Goal: Complete application form: Complete application form

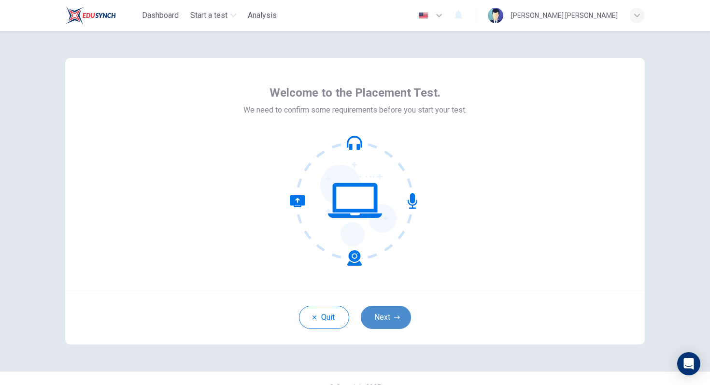
click at [406, 315] on button "Next" at bounding box center [386, 317] width 50 height 23
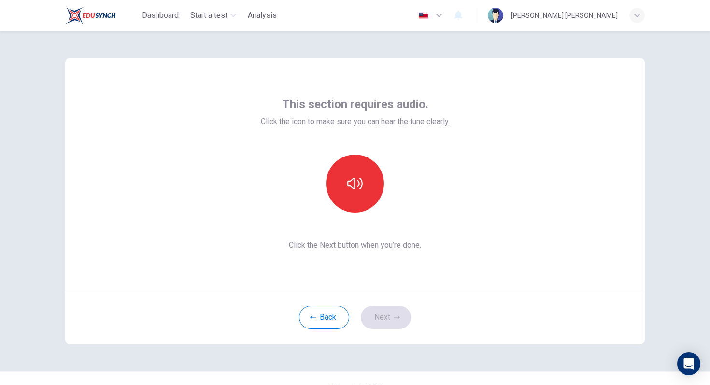
click at [392, 322] on div "Back Next" at bounding box center [355, 317] width 580 height 55
click at [371, 183] on button "button" at bounding box center [355, 184] width 58 height 58
click at [392, 316] on button "Next" at bounding box center [386, 317] width 50 height 23
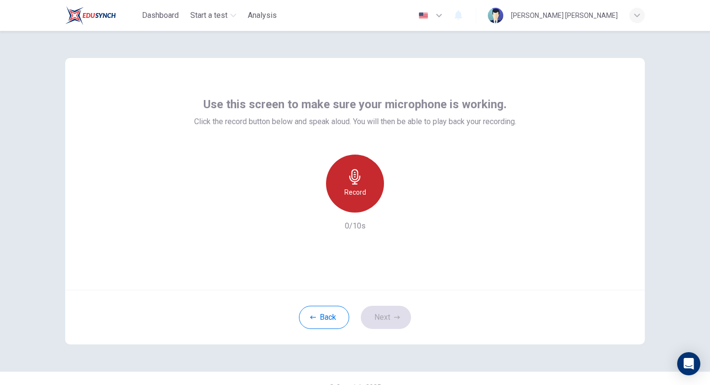
click at [354, 179] on icon "button" at bounding box center [354, 176] width 11 height 15
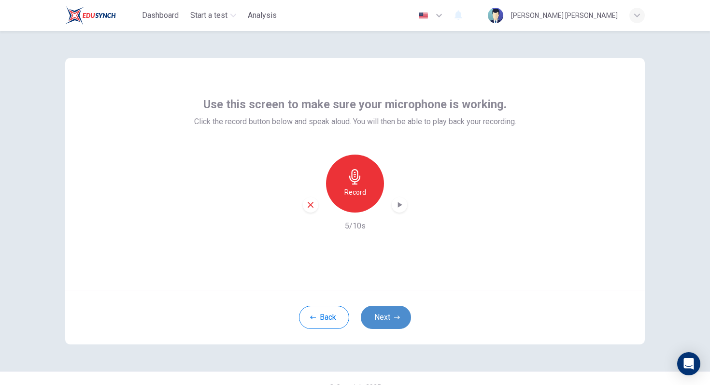
click at [386, 312] on button "Next" at bounding box center [386, 317] width 50 height 23
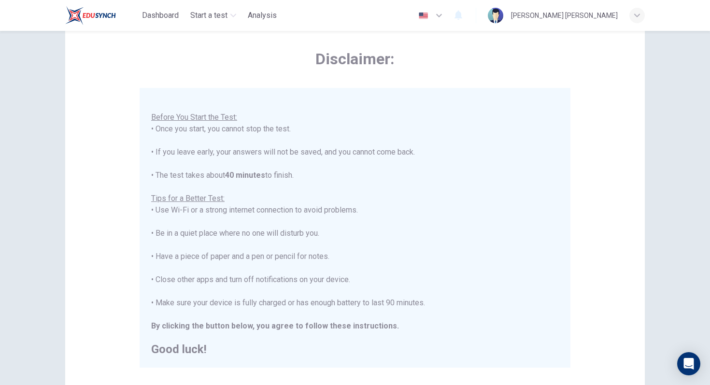
scroll to position [43, 0]
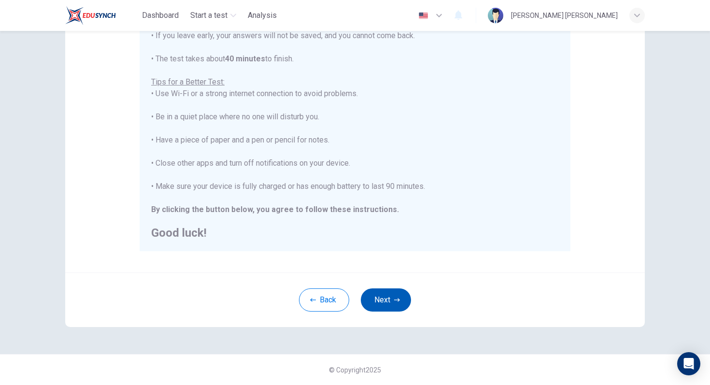
click at [385, 301] on button "Next" at bounding box center [386, 299] width 50 height 23
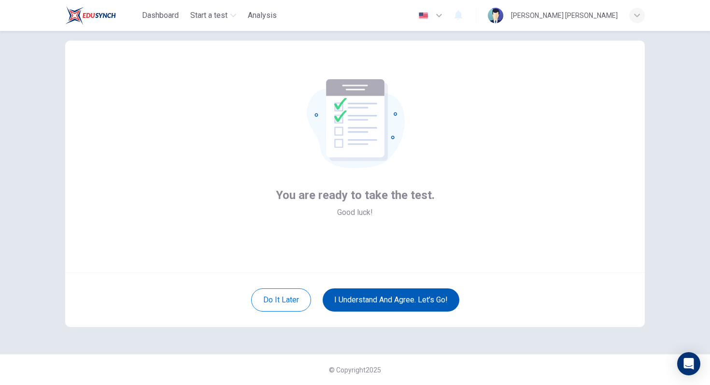
scroll to position [17, 0]
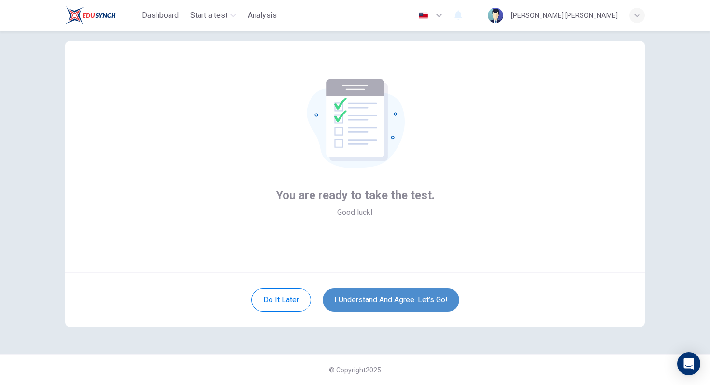
click at [385, 301] on button "I understand and agree. Let’s go!" at bounding box center [391, 299] width 137 height 23
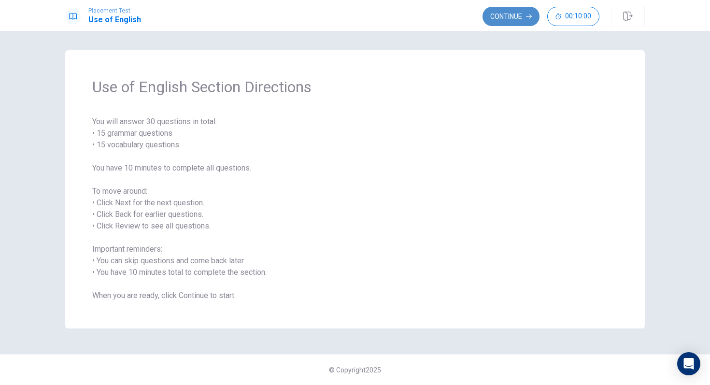
click at [512, 15] on button "Continue" at bounding box center [511, 16] width 57 height 19
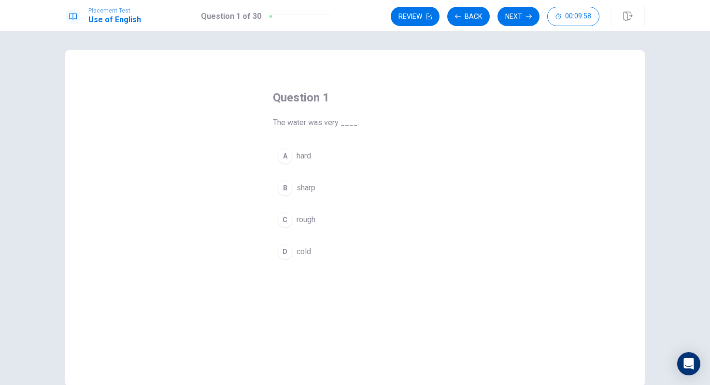
click at [282, 254] on div "D" at bounding box center [284, 251] width 15 height 15
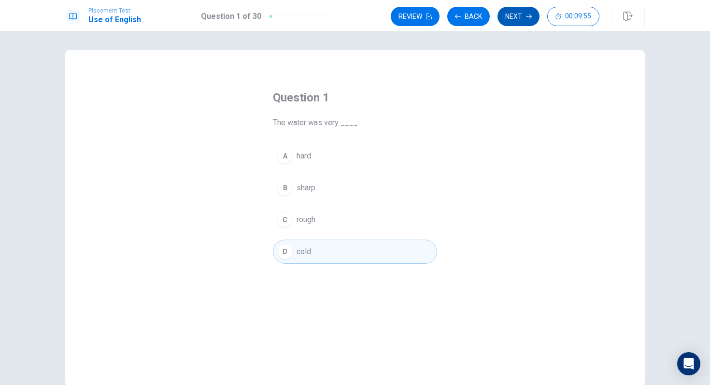
click at [513, 18] on button "Next" at bounding box center [519, 16] width 42 height 19
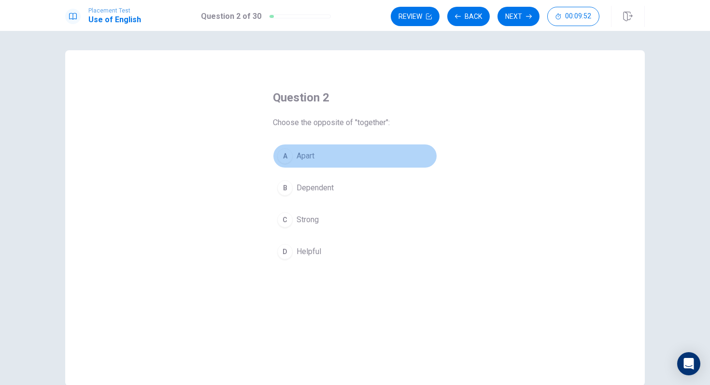
click at [285, 155] on div "A" at bounding box center [284, 155] width 15 height 15
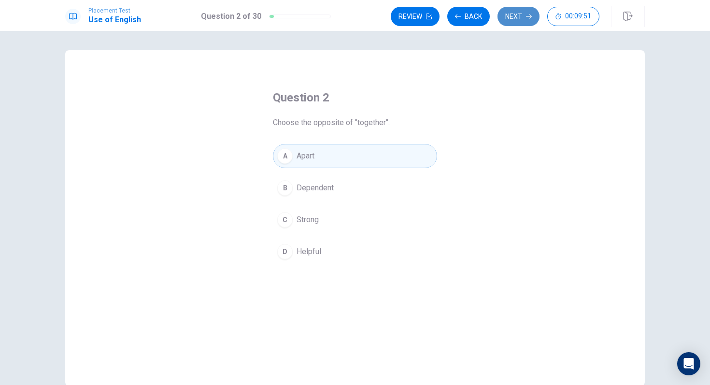
click at [512, 20] on button "Next" at bounding box center [519, 16] width 42 height 19
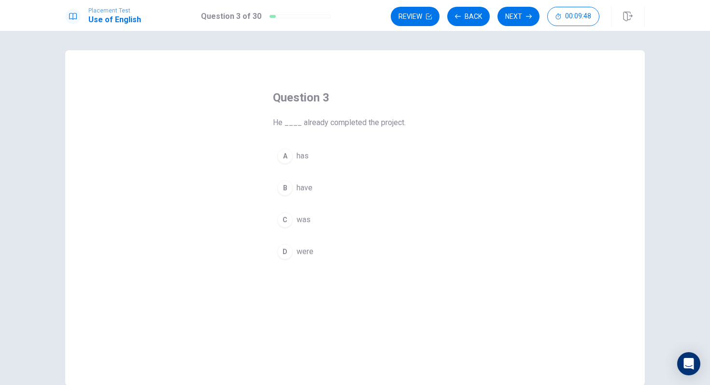
click at [286, 153] on div "A" at bounding box center [284, 155] width 15 height 15
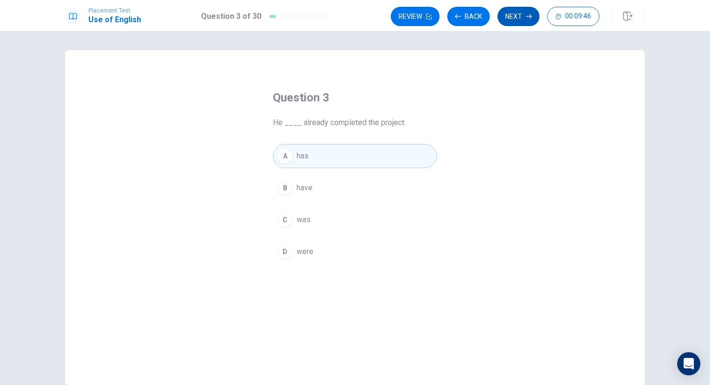
click at [512, 19] on button "Next" at bounding box center [519, 16] width 42 height 19
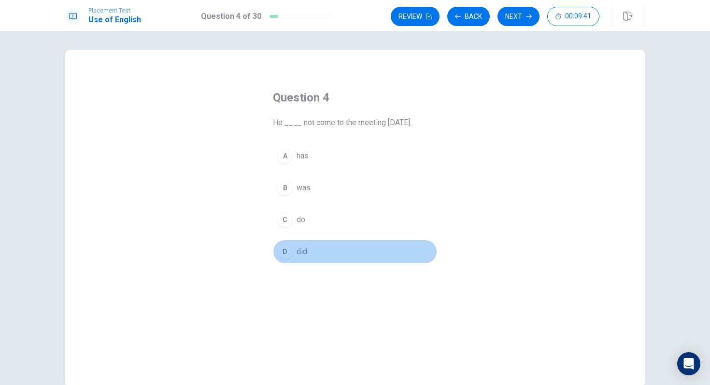
click at [286, 247] on div "D" at bounding box center [284, 251] width 15 height 15
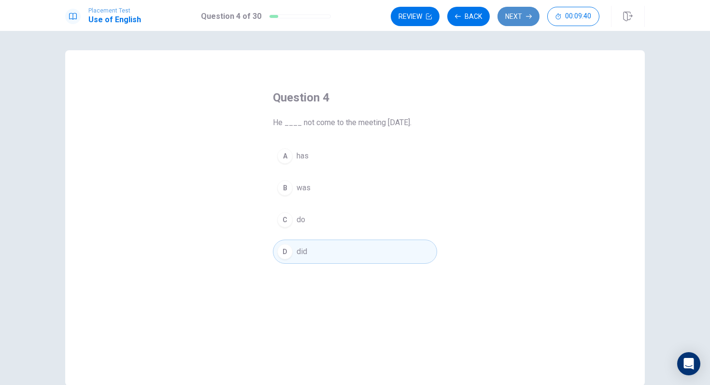
click at [514, 23] on button "Next" at bounding box center [519, 16] width 42 height 19
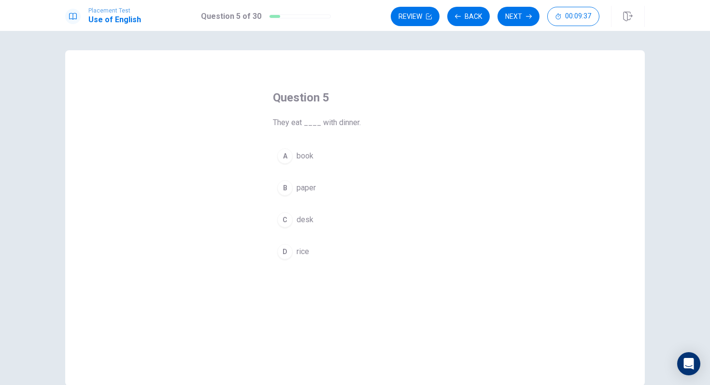
click at [283, 251] on div "D" at bounding box center [284, 251] width 15 height 15
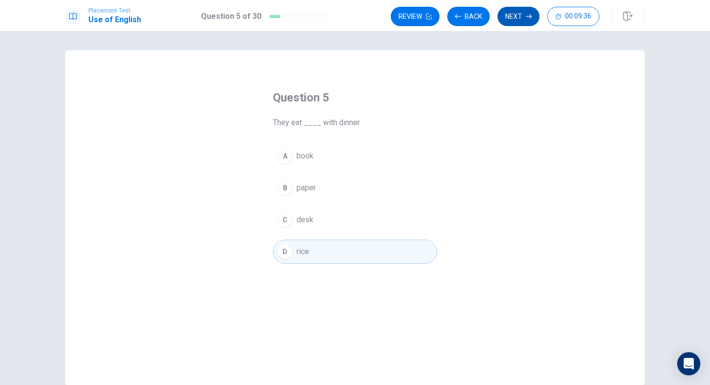
click at [507, 15] on button "Next" at bounding box center [519, 16] width 42 height 19
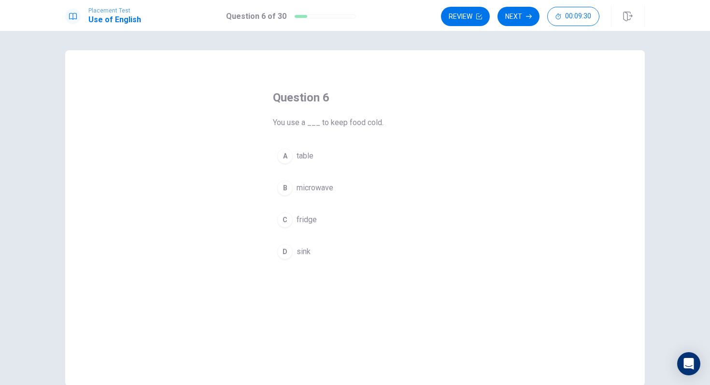
click at [291, 214] on button "C fridge" at bounding box center [355, 220] width 164 height 24
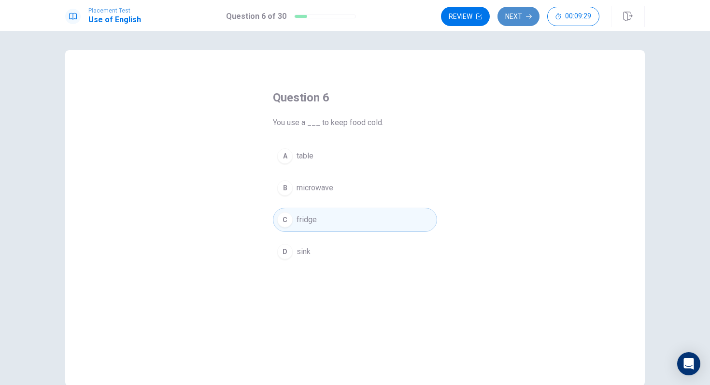
click at [519, 22] on button "Next" at bounding box center [519, 16] width 42 height 19
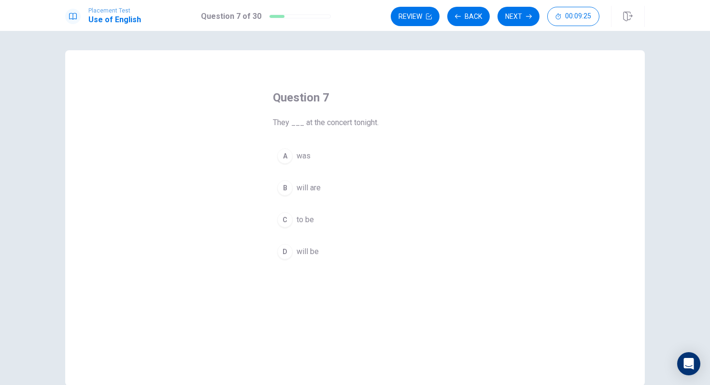
click at [289, 249] on div "D" at bounding box center [284, 251] width 15 height 15
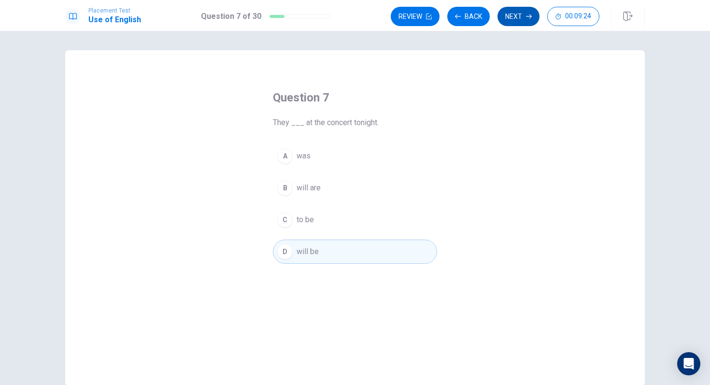
click at [513, 20] on button "Next" at bounding box center [519, 16] width 42 height 19
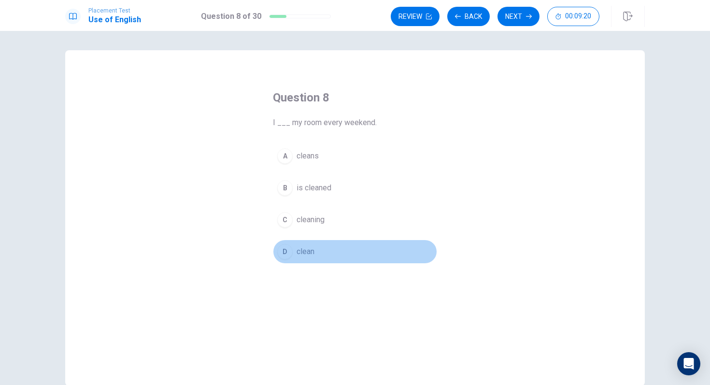
click at [279, 251] on div "D" at bounding box center [284, 251] width 15 height 15
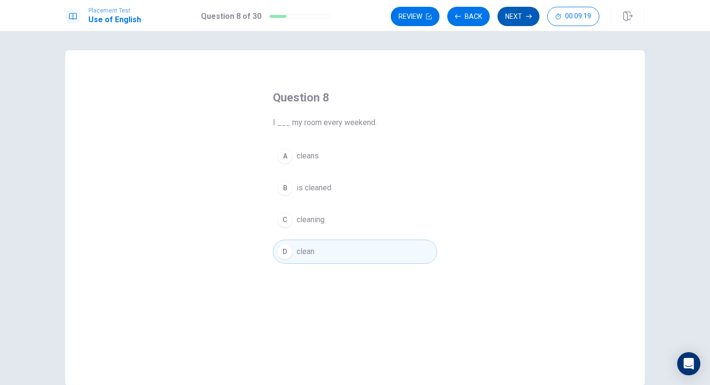
click at [505, 22] on button "Next" at bounding box center [519, 16] width 42 height 19
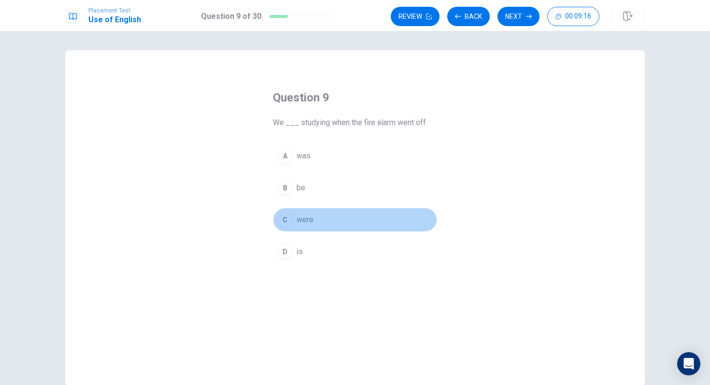
click at [283, 216] on div "C" at bounding box center [284, 219] width 15 height 15
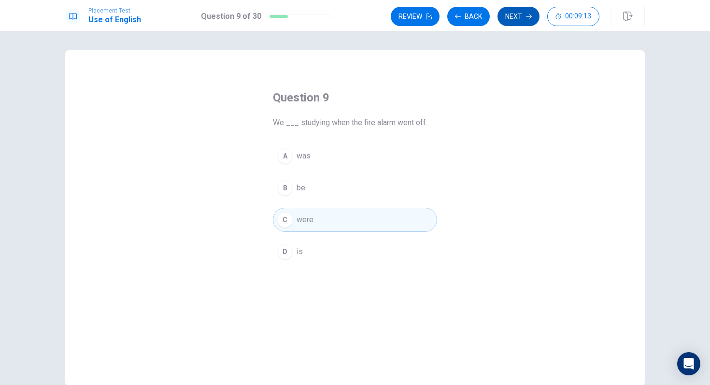
click at [517, 14] on button "Next" at bounding box center [519, 16] width 42 height 19
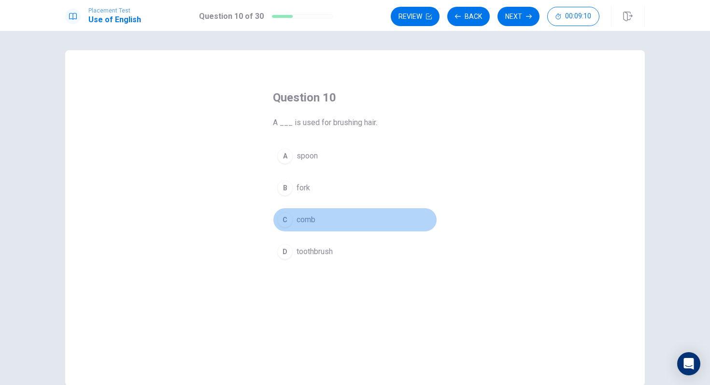
click at [283, 222] on div "C" at bounding box center [284, 219] width 15 height 15
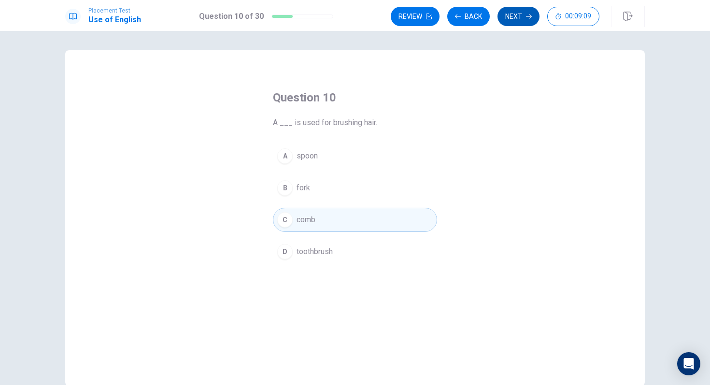
click at [515, 17] on button "Next" at bounding box center [519, 16] width 42 height 19
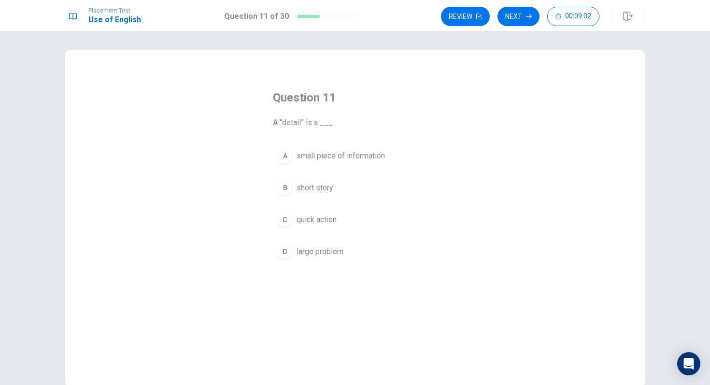
click at [291, 152] on div "A" at bounding box center [284, 155] width 15 height 15
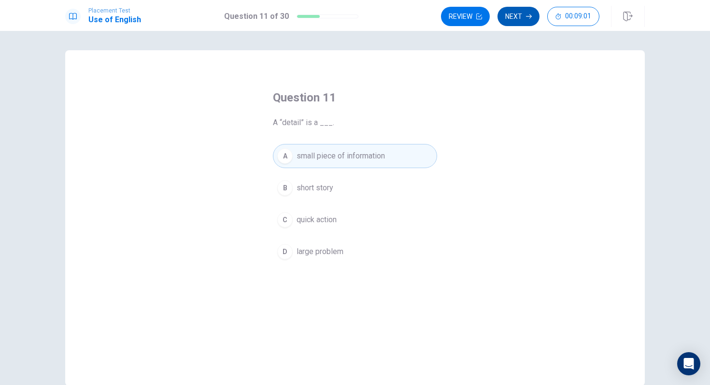
click at [520, 22] on button "Next" at bounding box center [519, 16] width 42 height 19
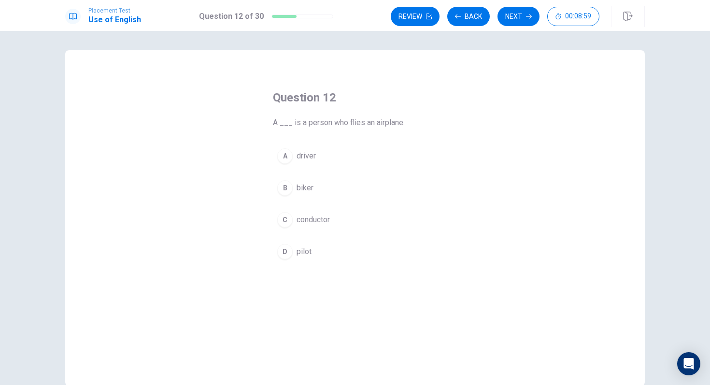
click at [285, 250] on div "D" at bounding box center [284, 251] width 15 height 15
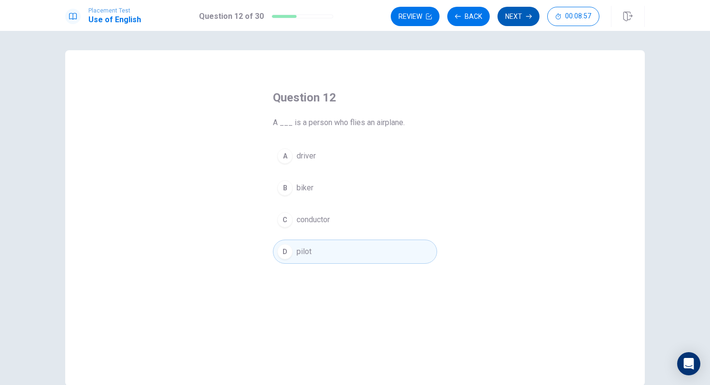
click at [510, 21] on button "Next" at bounding box center [519, 16] width 42 height 19
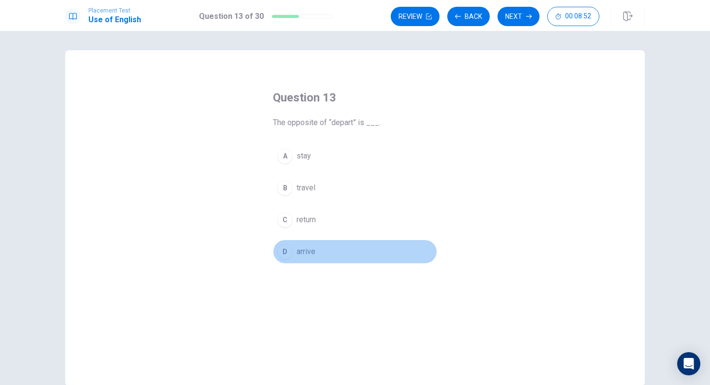
click at [281, 253] on div "D" at bounding box center [284, 251] width 15 height 15
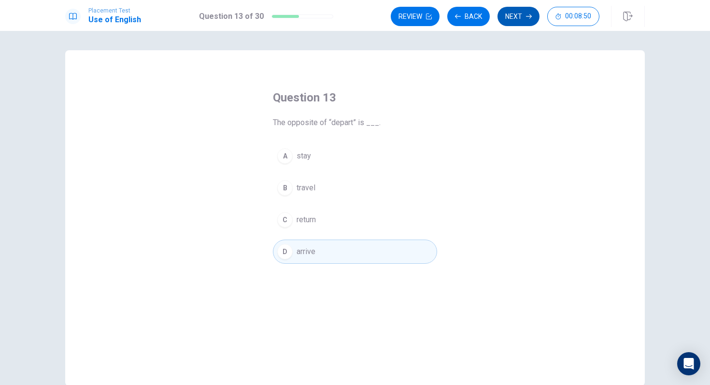
click at [521, 13] on button "Next" at bounding box center [519, 16] width 42 height 19
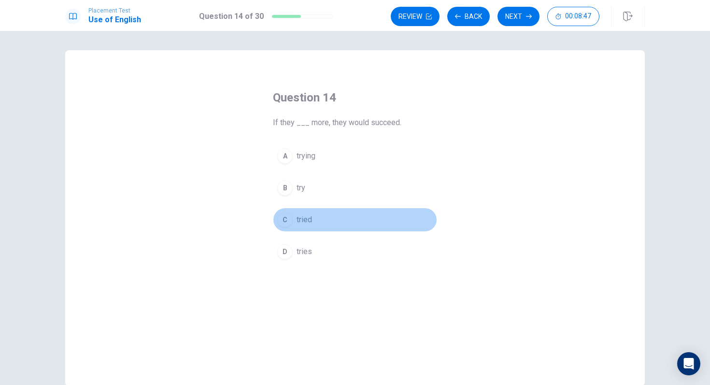
click at [283, 216] on div "C" at bounding box center [284, 219] width 15 height 15
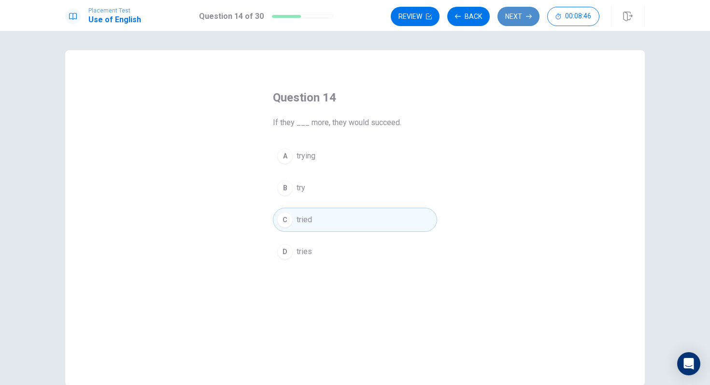
click at [514, 18] on button "Next" at bounding box center [519, 16] width 42 height 19
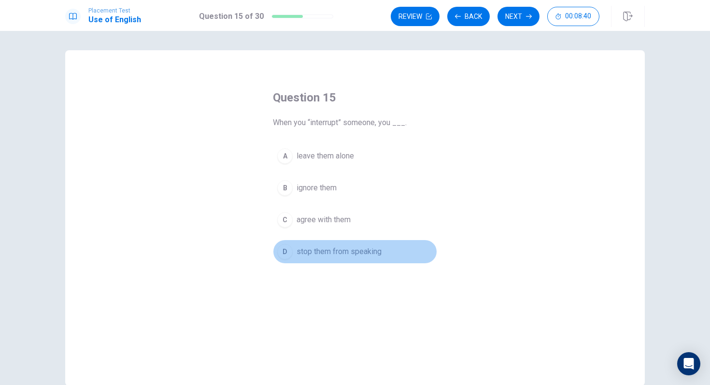
click at [286, 253] on div "D" at bounding box center [284, 251] width 15 height 15
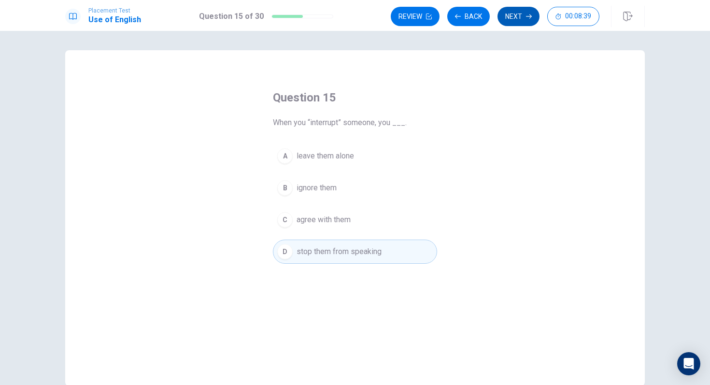
click at [513, 25] on button "Next" at bounding box center [519, 16] width 42 height 19
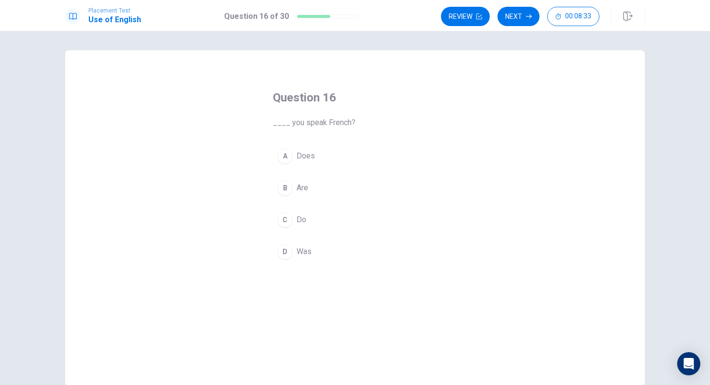
click at [282, 214] on div "C" at bounding box center [284, 219] width 15 height 15
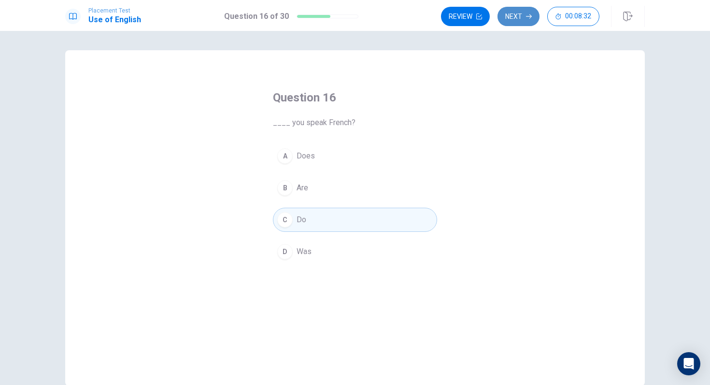
click at [516, 20] on button "Next" at bounding box center [519, 16] width 42 height 19
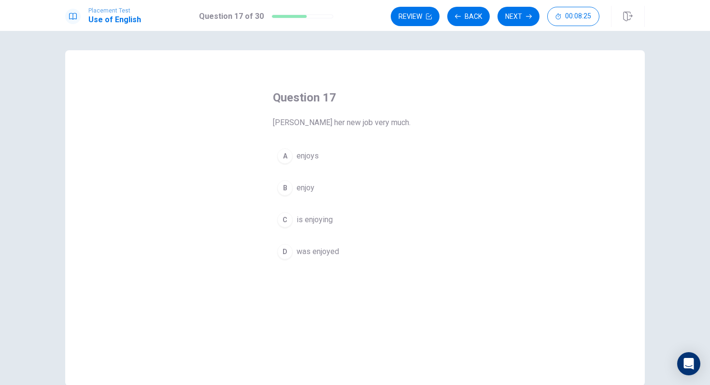
click at [284, 215] on div "C" at bounding box center [284, 219] width 15 height 15
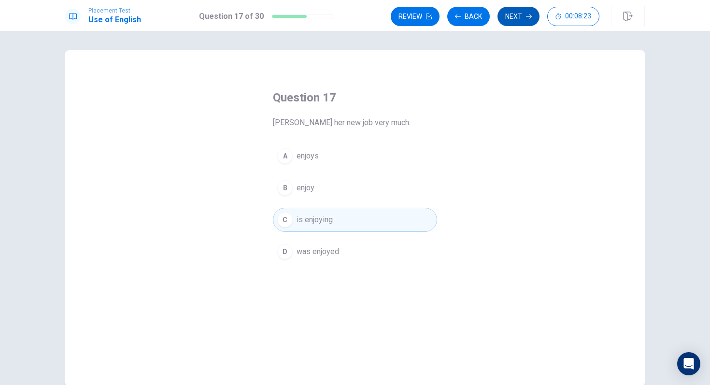
click at [511, 20] on button "Next" at bounding box center [519, 16] width 42 height 19
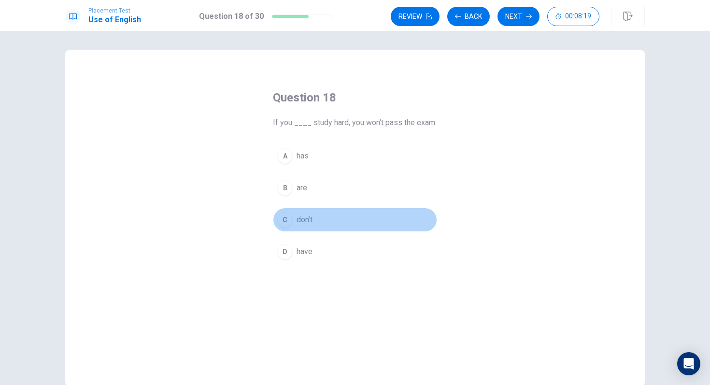
click at [282, 231] on button "C don’t" at bounding box center [355, 220] width 164 height 24
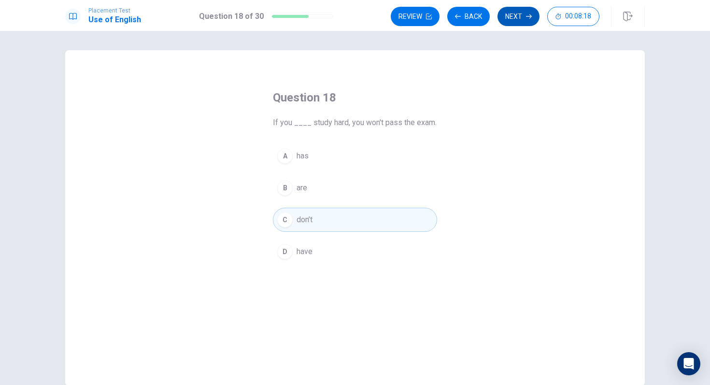
click at [516, 15] on button "Next" at bounding box center [519, 16] width 42 height 19
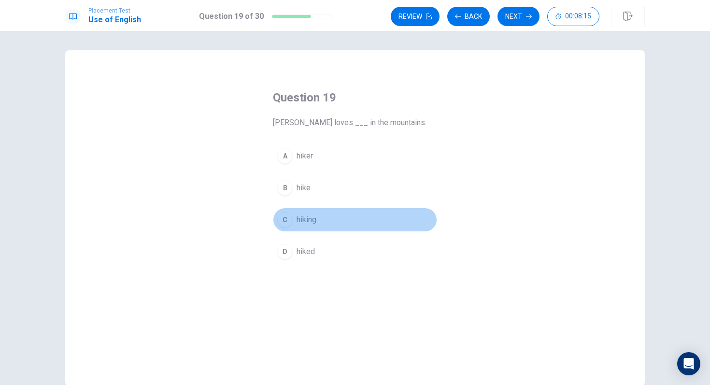
click at [285, 222] on div "C" at bounding box center [284, 219] width 15 height 15
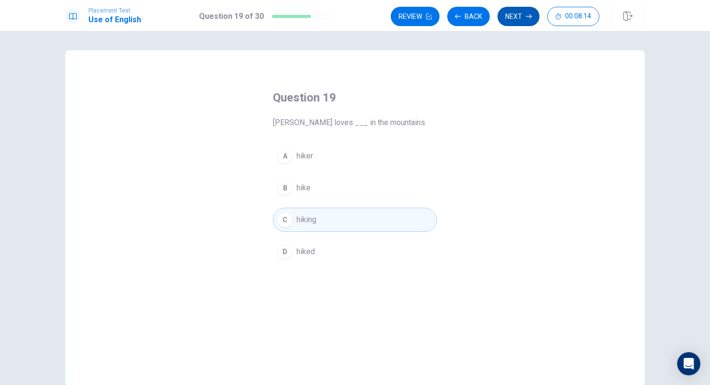
click at [521, 19] on button "Next" at bounding box center [519, 16] width 42 height 19
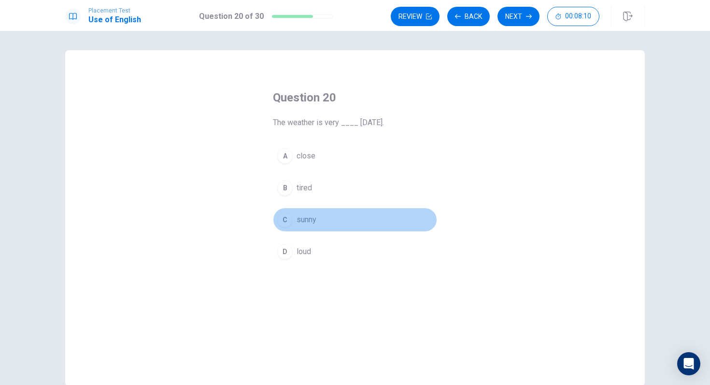
click at [285, 220] on div "C" at bounding box center [284, 219] width 15 height 15
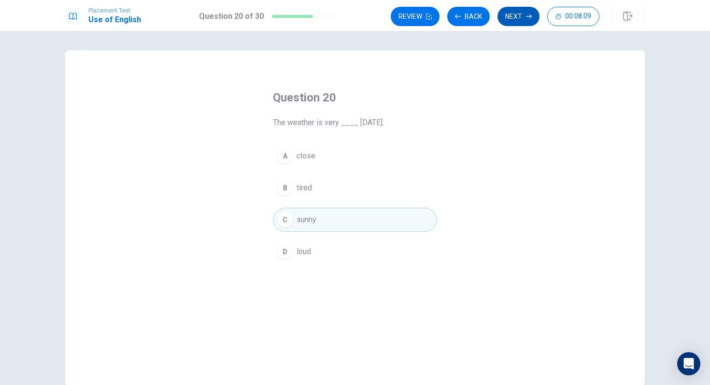
click at [516, 14] on button "Next" at bounding box center [519, 16] width 42 height 19
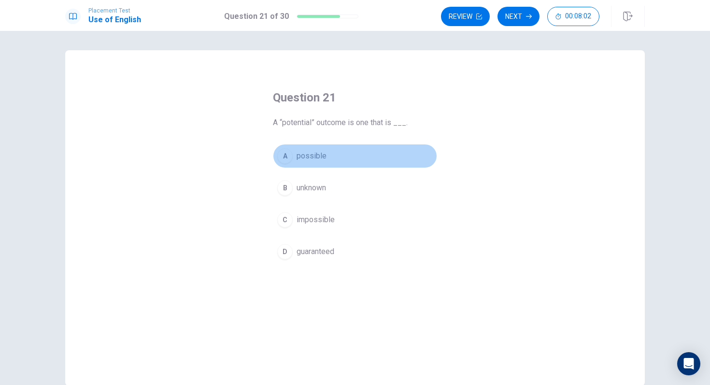
click at [283, 160] on div "A" at bounding box center [284, 155] width 15 height 15
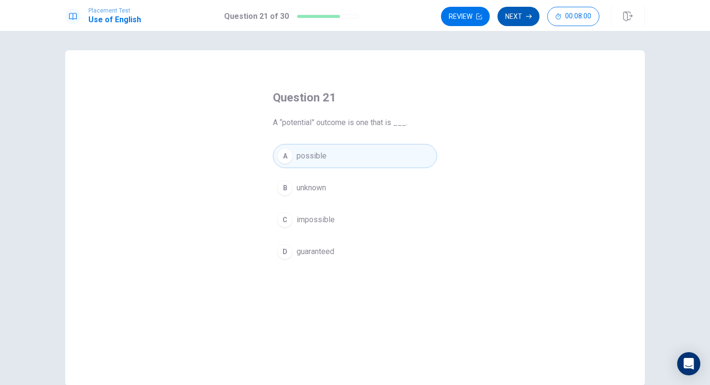
click at [517, 19] on button "Next" at bounding box center [519, 16] width 42 height 19
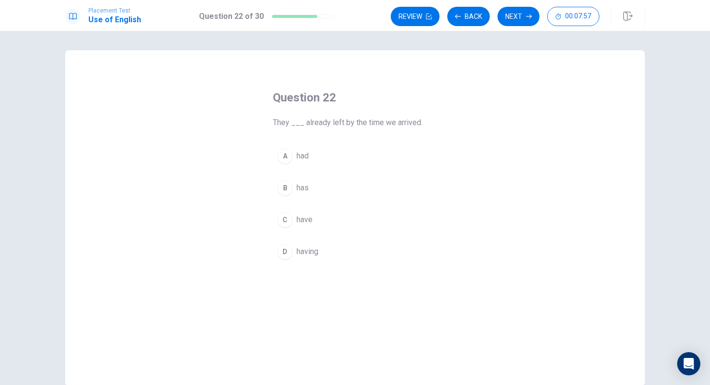
click at [289, 162] on div "A" at bounding box center [284, 155] width 15 height 15
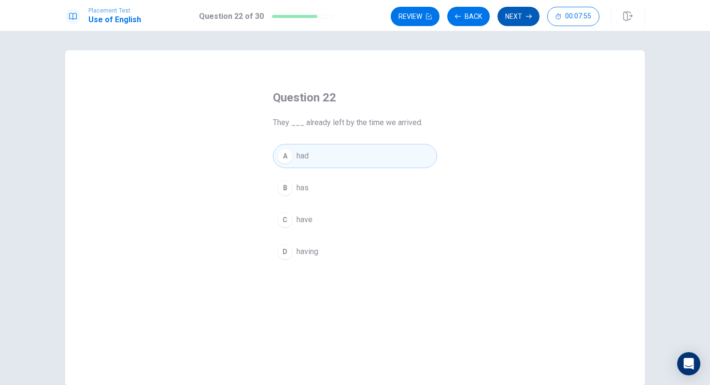
click at [528, 19] on button "Next" at bounding box center [519, 16] width 42 height 19
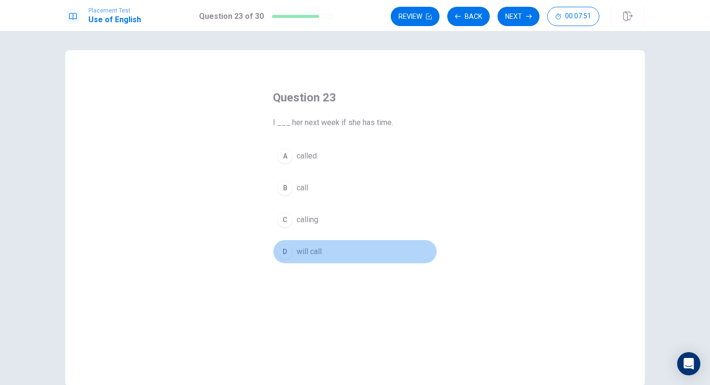
click at [286, 249] on div "D" at bounding box center [284, 251] width 15 height 15
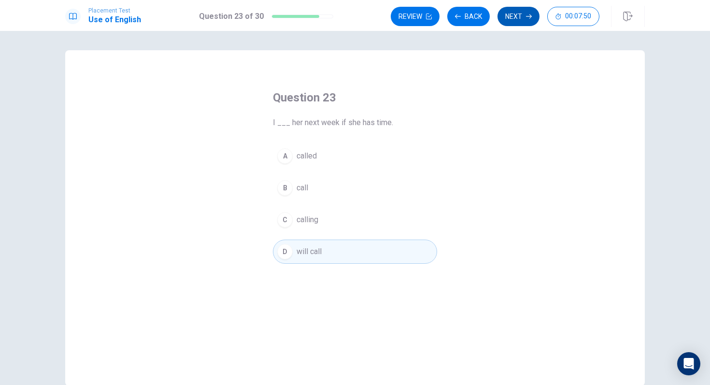
click at [521, 16] on button "Next" at bounding box center [519, 16] width 42 height 19
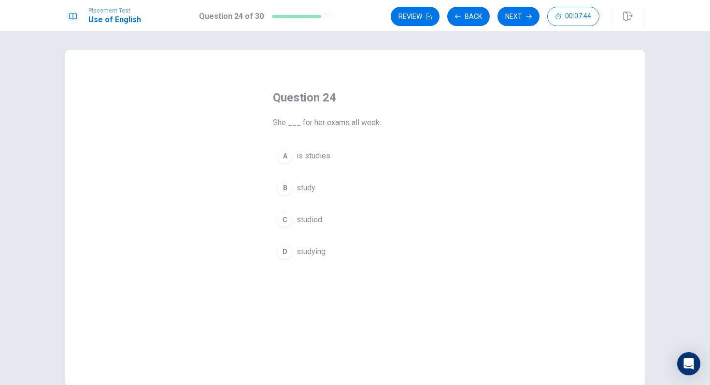
click at [285, 217] on div "C" at bounding box center [284, 219] width 15 height 15
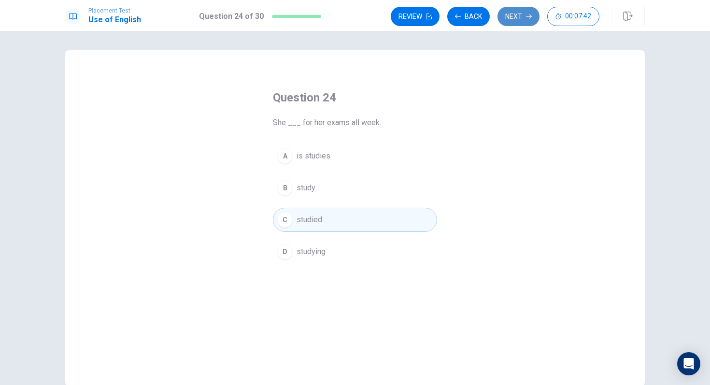
click at [514, 12] on button "Next" at bounding box center [519, 16] width 42 height 19
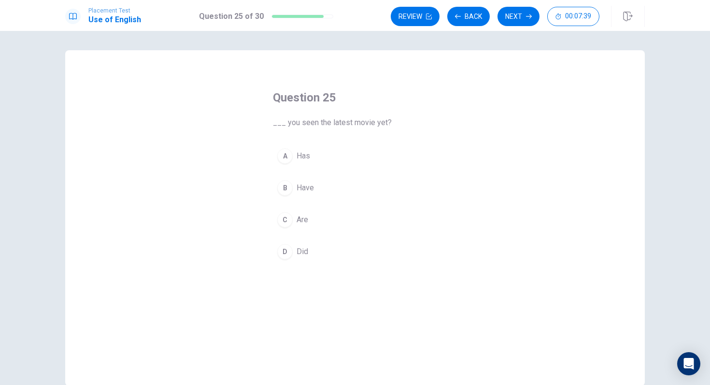
click at [289, 192] on div "B" at bounding box center [284, 187] width 15 height 15
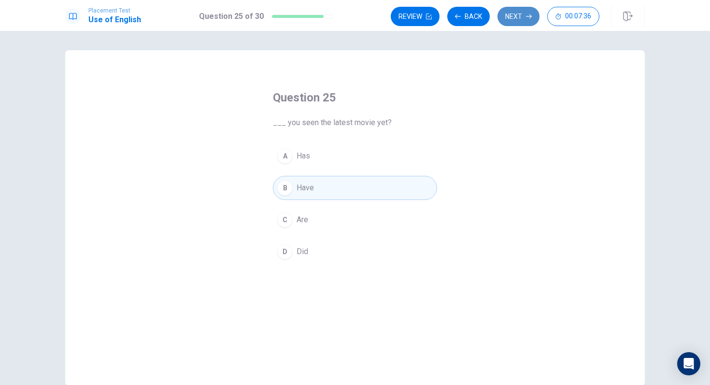
click at [516, 15] on button "Next" at bounding box center [519, 16] width 42 height 19
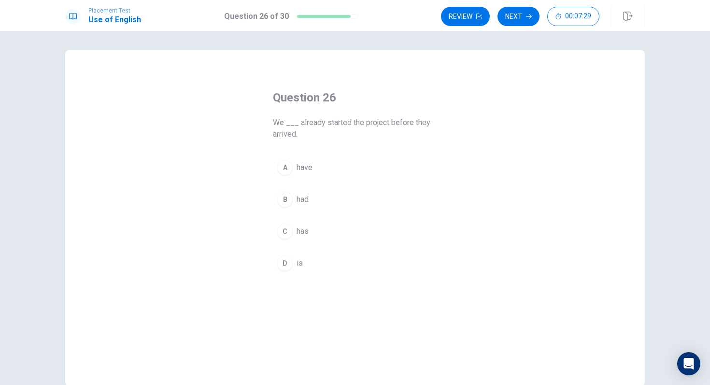
click at [286, 199] on div "B" at bounding box center [284, 199] width 15 height 15
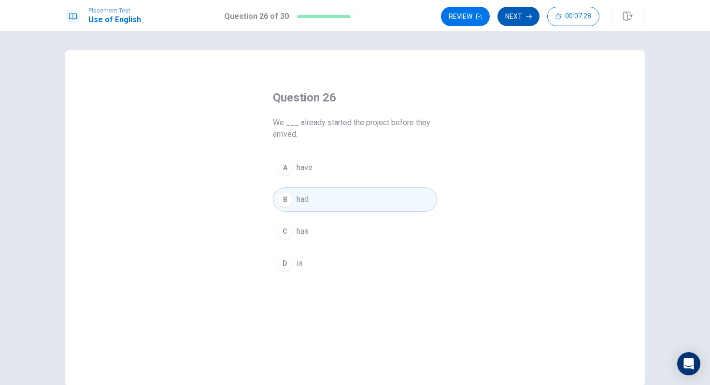
click at [513, 19] on button "Next" at bounding box center [519, 16] width 42 height 19
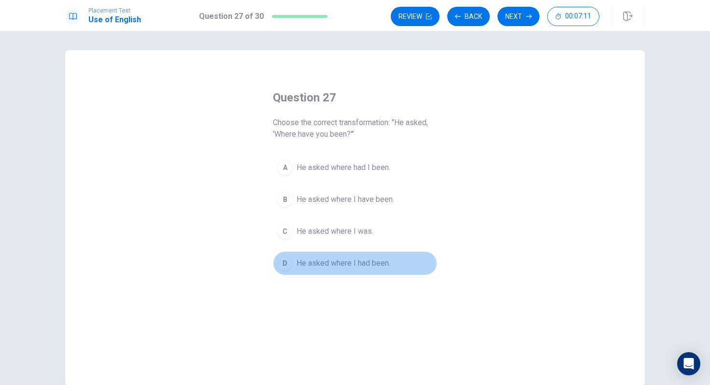
click at [290, 265] on div "D" at bounding box center [284, 263] width 15 height 15
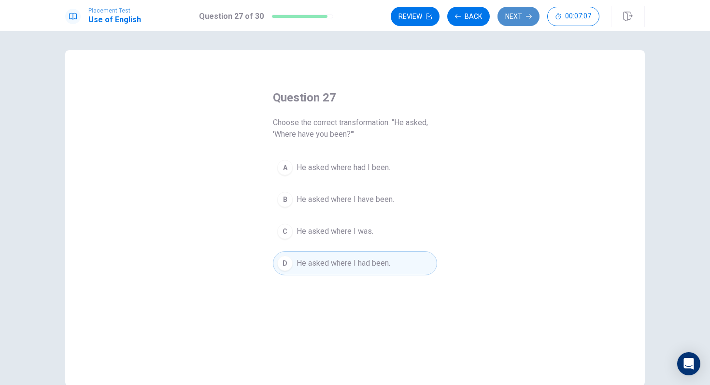
click at [516, 24] on button "Next" at bounding box center [519, 16] width 42 height 19
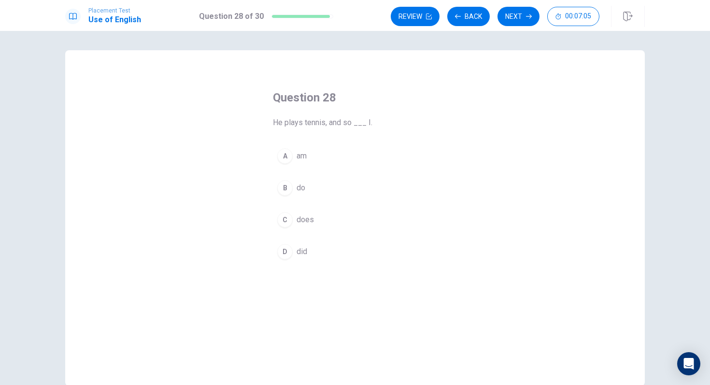
click at [289, 197] on button "B do" at bounding box center [355, 188] width 164 height 24
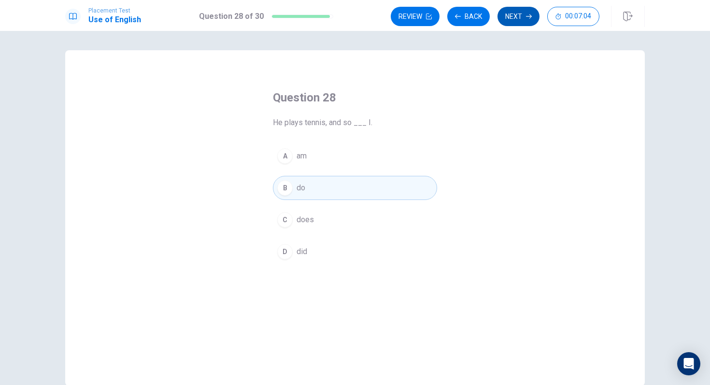
click at [510, 21] on button "Next" at bounding box center [519, 16] width 42 height 19
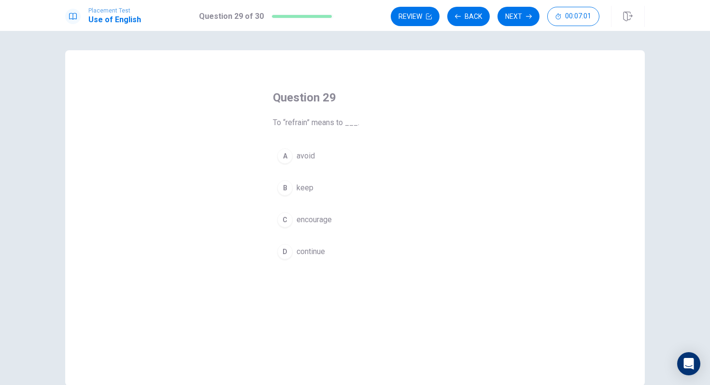
click at [288, 156] on div "A" at bounding box center [284, 155] width 15 height 15
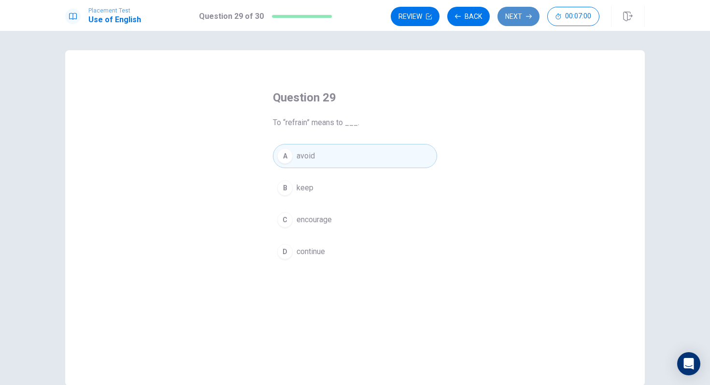
click at [511, 21] on button "Next" at bounding box center [519, 16] width 42 height 19
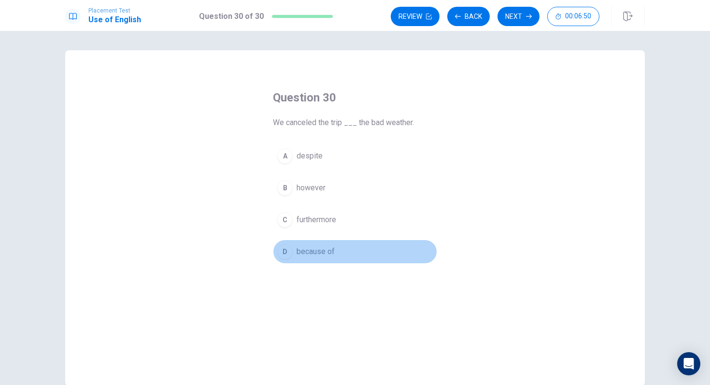
click at [281, 254] on div "D" at bounding box center [284, 251] width 15 height 15
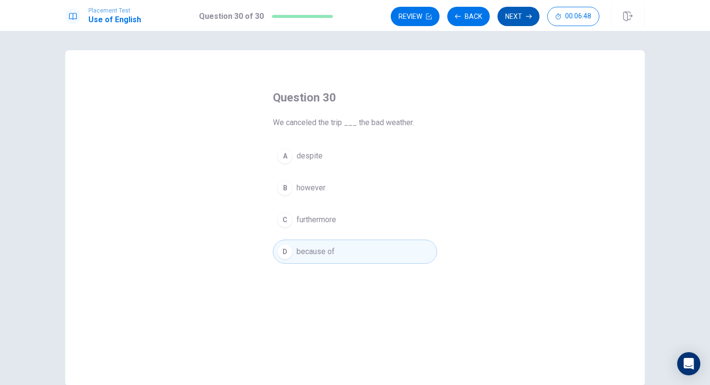
click at [513, 9] on button "Next" at bounding box center [519, 16] width 42 height 19
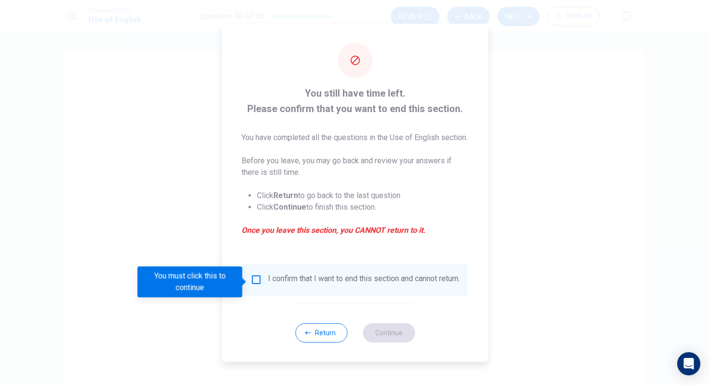
click at [259, 286] on div "I confirm that I want to end this section and cannot return." at bounding box center [355, 280] width 209 height 12
click at [258, 281] on input "You must click this to continue" at bounding box center [257, 280] width 12 height 12
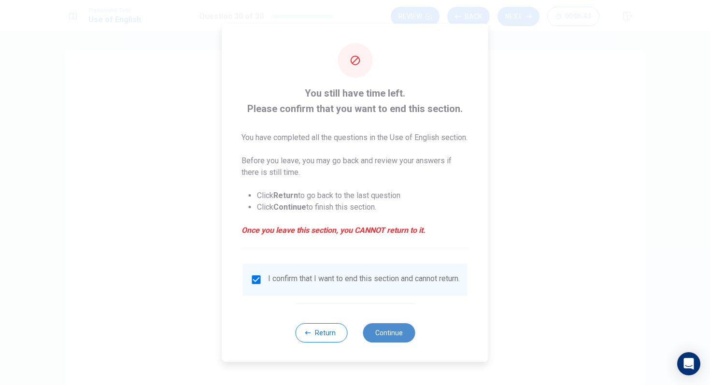
click at [392, 322] on button "Continue" at bounding box center [389, 332] width 52 height 19
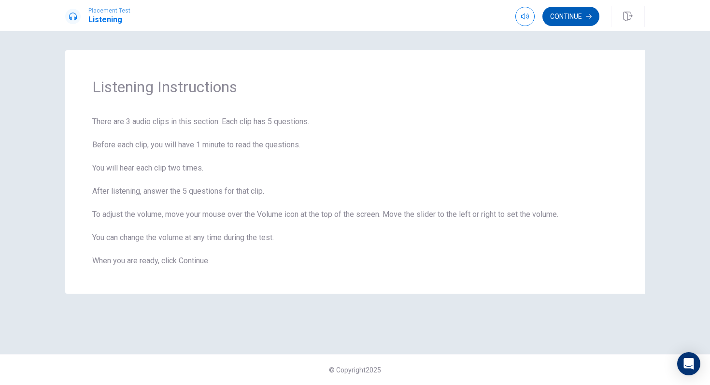
click at [568, 22] on button "Continue" at bounding box center [571, 16] width 57 height 19
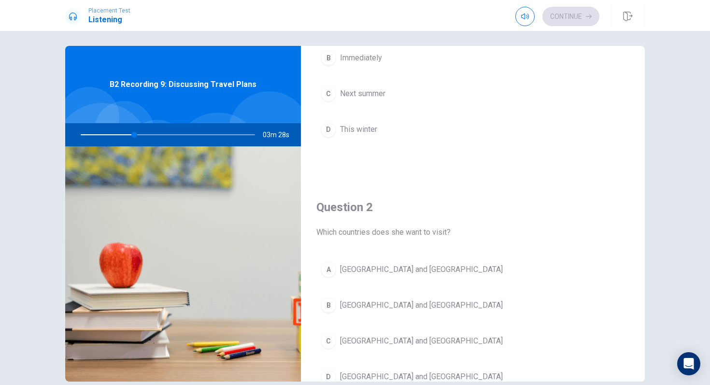
scroll to position [118, 0]
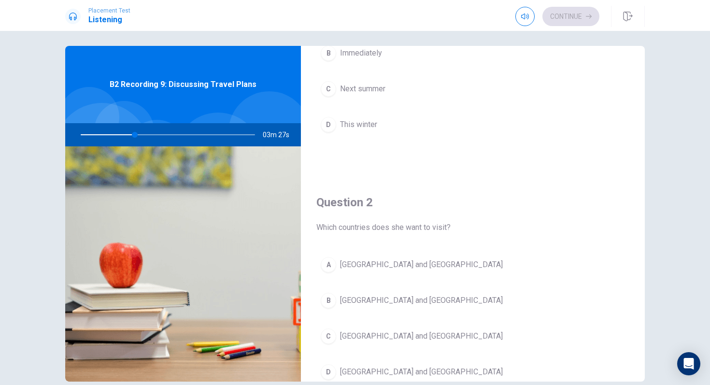
click at [330, 294] on div "B" at bounding box center [328, 300] width 15 height 15
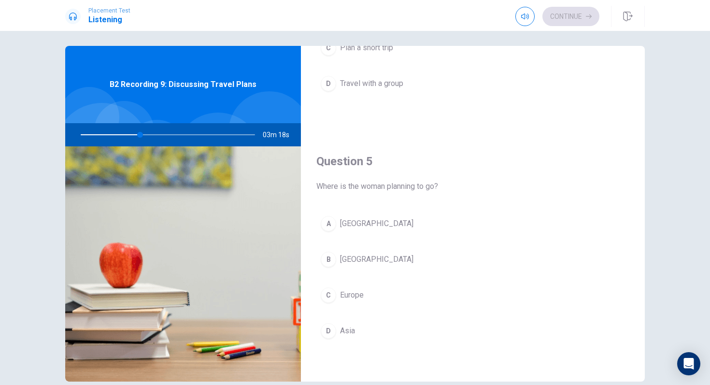
scroll to position [899, 0]
click at [330, 301] on div "C" at bounding box center [328, 296] width 15 height 15
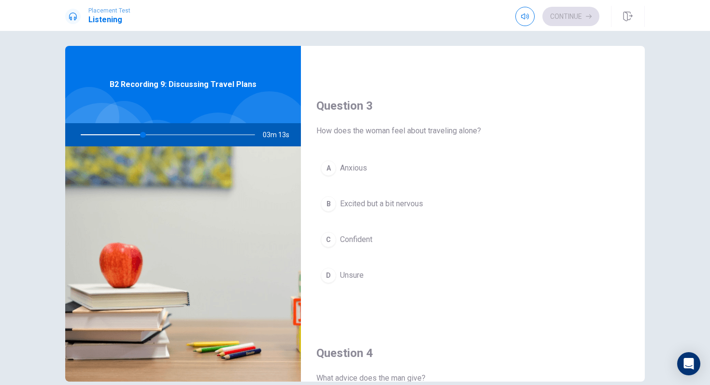
scroll to position [463, 0]
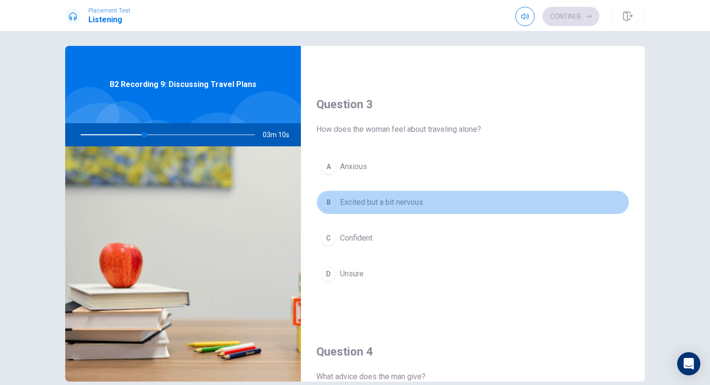
click at [331, 203] on div "B" at bounding box center [328, 202] width 15 height 15
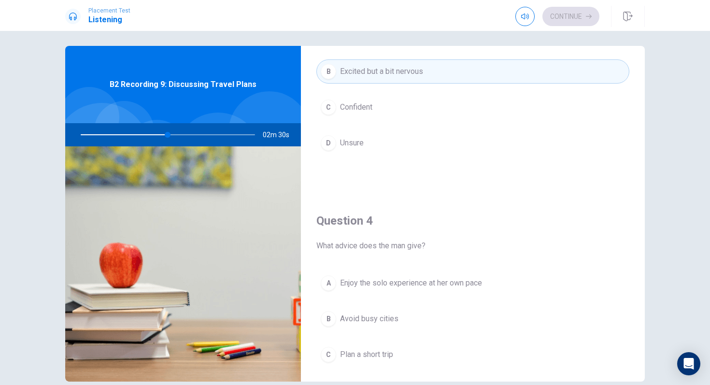
scroll to position [601, 0]
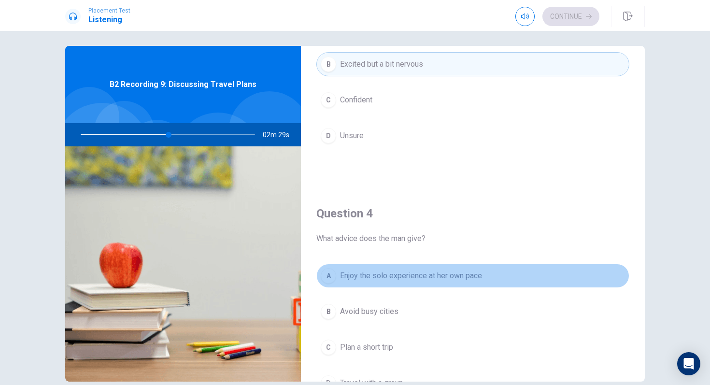
click at [427, 279] on span "Enjoy the solo experience at her own pace" at bounding box center [411, 276] width 142 height 12
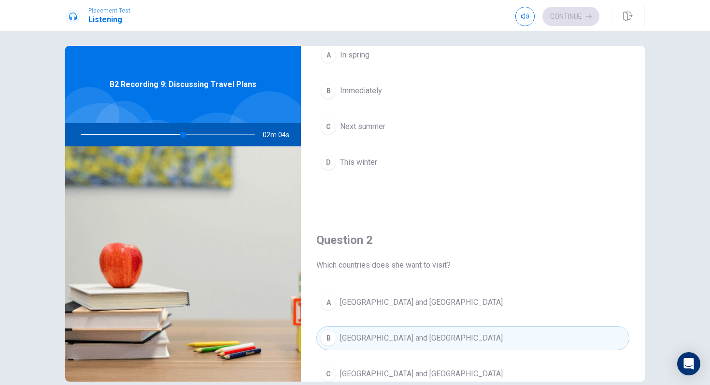
scroll to position [0, 0]
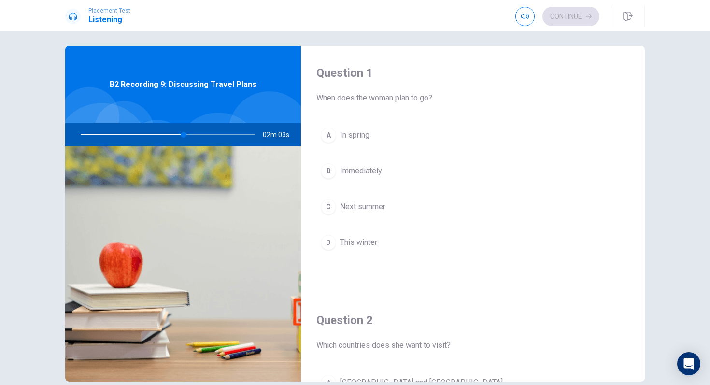
click at [337, 208] on button "C Next summer" at bounding box center [472, 207] width 313 height 24
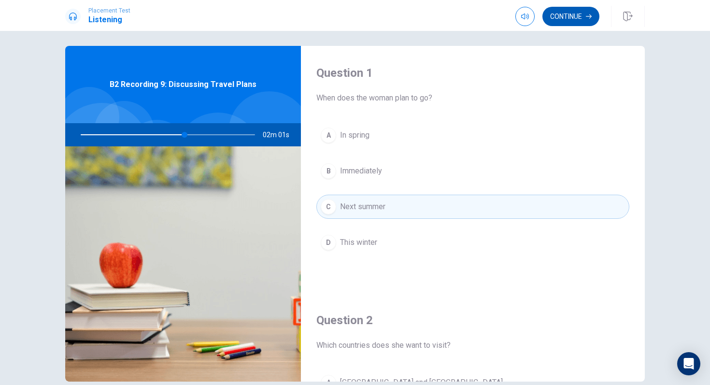
click at [571, 18] on button "Continue" at bounding box center [571, 16] width 57 height 19
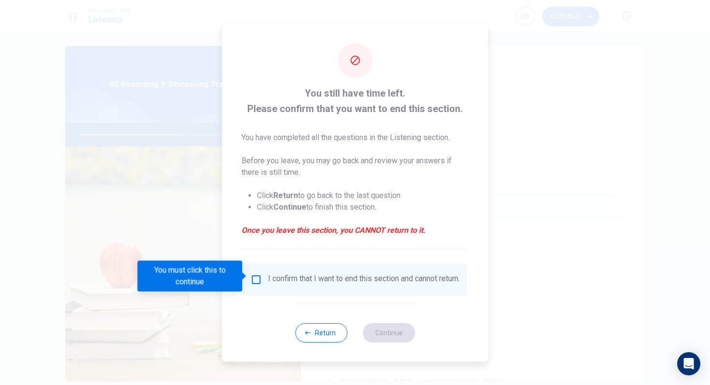
click at [260, 279] on input "You must click this to continue" at bounding box center [257, 280] width 12 height 12
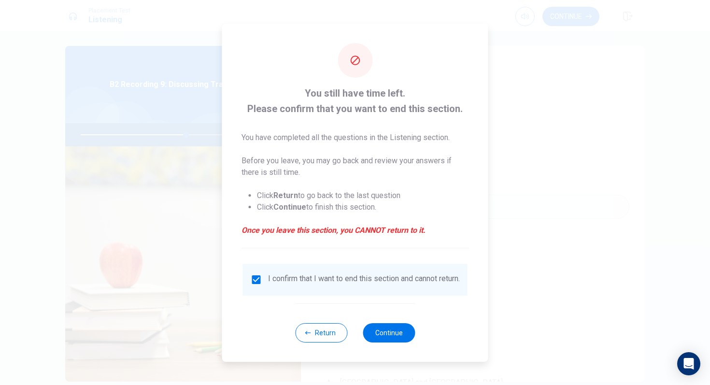
click at [391, 322] on div "Return Continue" at bounding box center [355, 332] width 120 height 58
click at [391, 322] on button "Continue" at bounding box center [389, 332] width 52 height 19
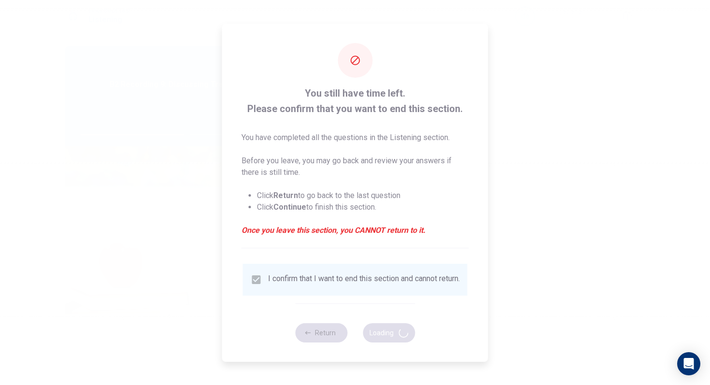
type input "61"
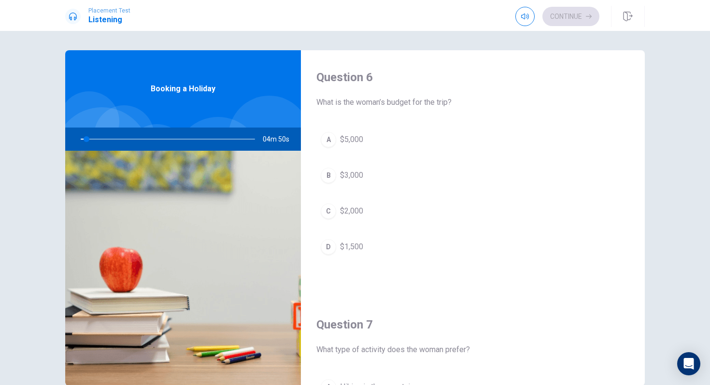
drag, startPoint x: 88, startPoint y: 141, endPoint x: 96, endPoint y: 142, distance: 7.3
click at [96, 142] on div at bounding box center [166, 139] width 194 height 23
drag, startPoint x: 87, startPoint y: 144, endPoint x: 99, endPoint y: 144, distance: 11.1
click at [99, 144] on div at bounding box center [166, 139] width 194 height 23
drag, startPoint x: 88, startPoint y: 140, endPoint x: 112, endPoint y: 140, distance: 23.7
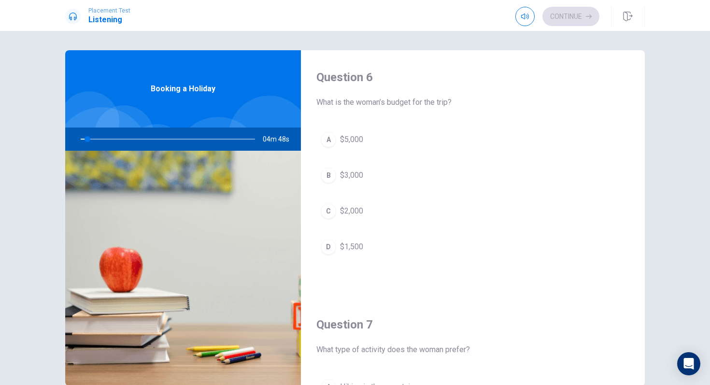
click at [112, 140] on div at bounding box center [166, 139] width 194 height 23
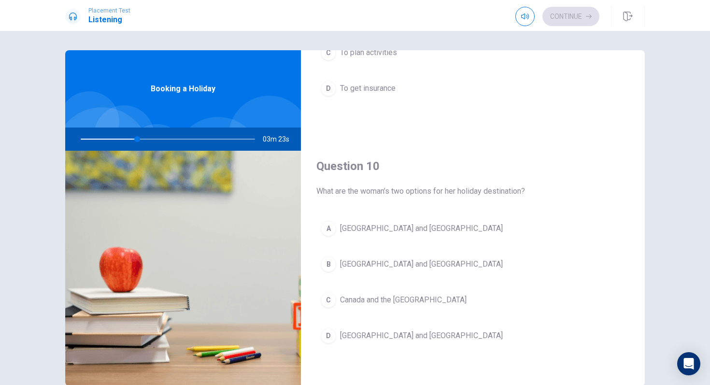
scroll to position [901, 0]
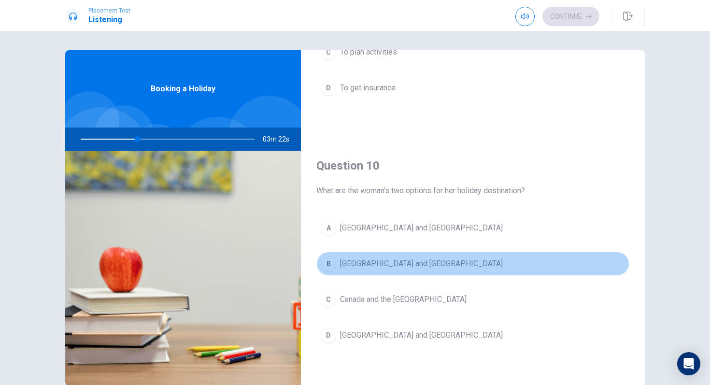
click at [331, 262] on div "B" at bounding box center [328, 263] width 15 height 15
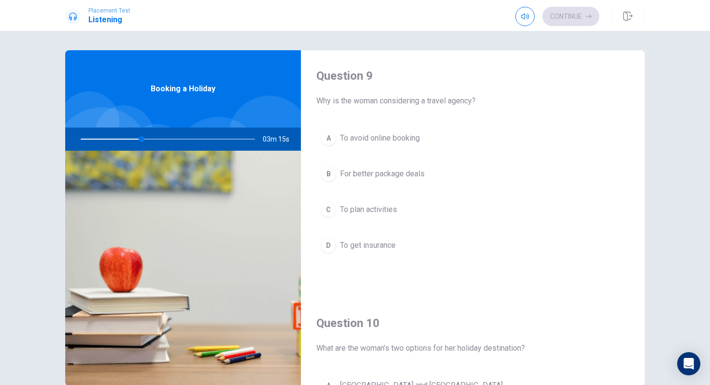
scroll to position [739, 0]
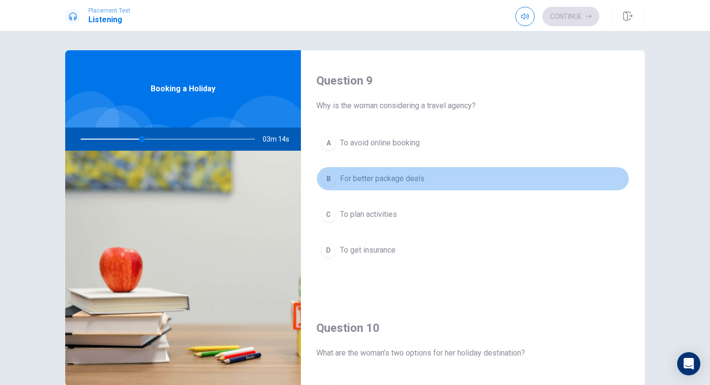
click at [344, 178] on span "For better package deals" at bounding box center [382, 179] width 85 height 12
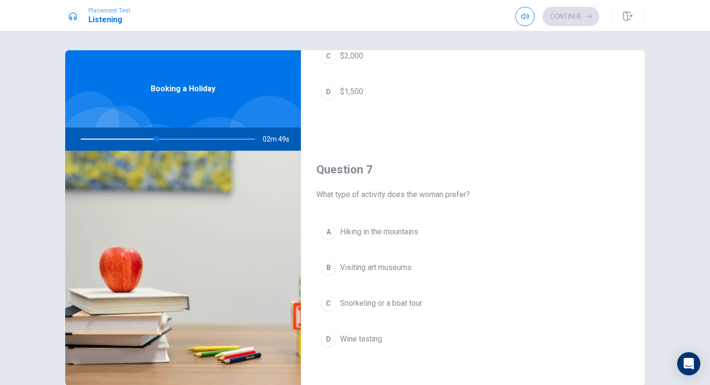
scroll to position [0, 0]
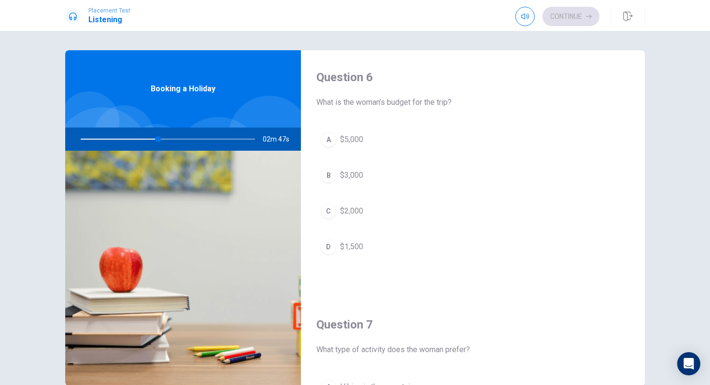
click at [331, 214] on div "C" at bounding box center [328, 210] width 15 height 15
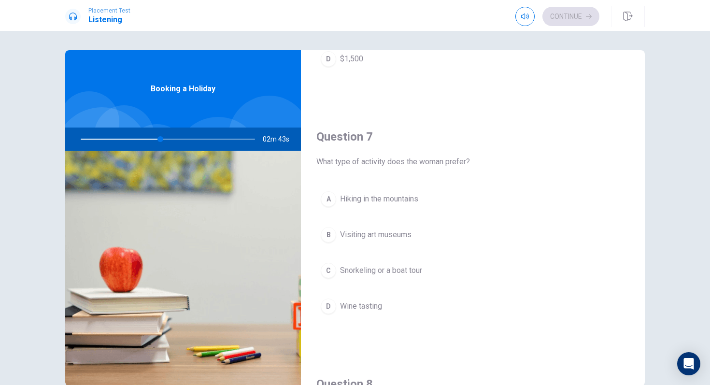
scroll to position [190, 0]
click at [331, 234] on div "B" at bounding box center [328, 232] width 15 height 15
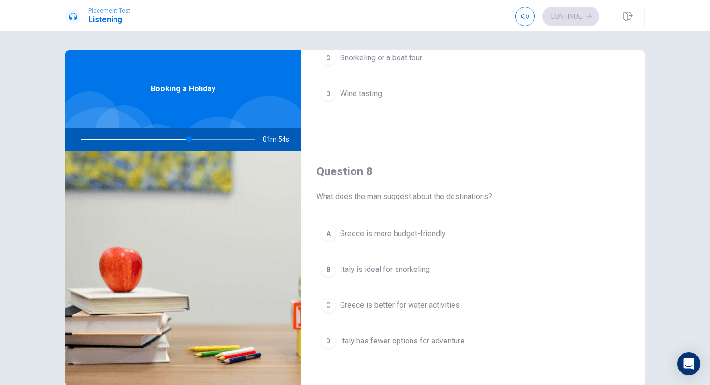
scroll to position [402, 0]
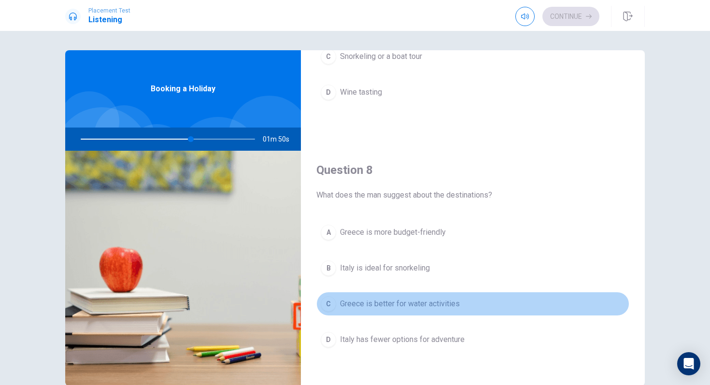
click at [408, 305] on span "Greece is better for water activities" at bounding box center [400, 304] width 120 height 12
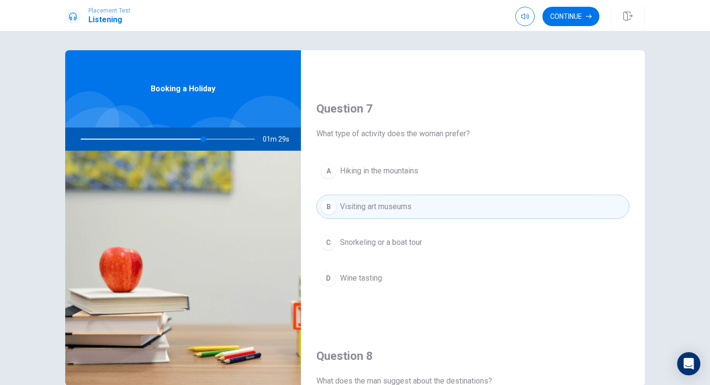
scroll to position [214, 0]
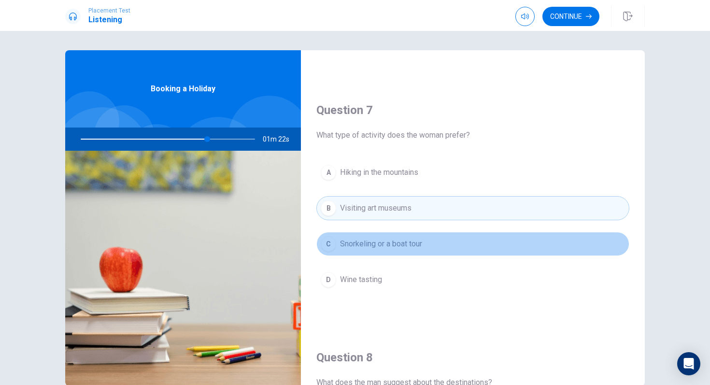
click at [420, 248] on span "Snorkeling or a boat tour" at bounding box center [381, 244] width 82 height 12
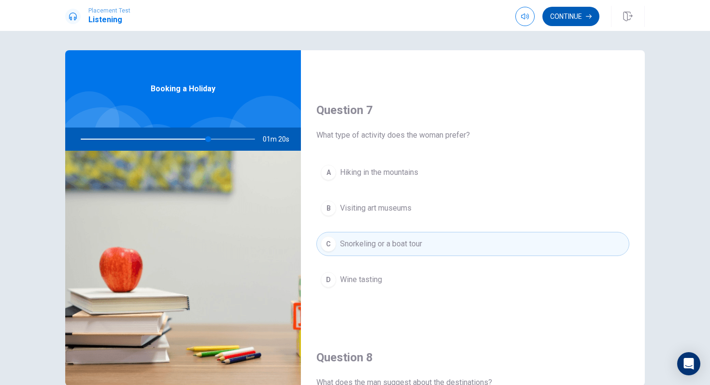
click at [564, 18] on button "Continue" at bounding box center [571, 16] width 57 height 19
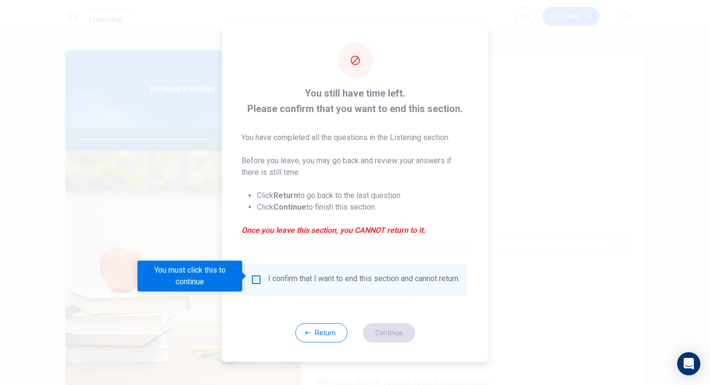
click at [258, 280] on input "You must click this to continue" at bounding box center [257, 280] width 12 height 12
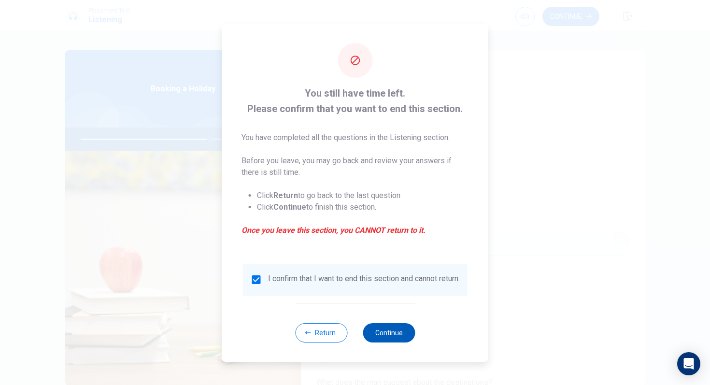
click at [391, 322] on button "Continue" at bounding box center [389, 332] width 52 height 19
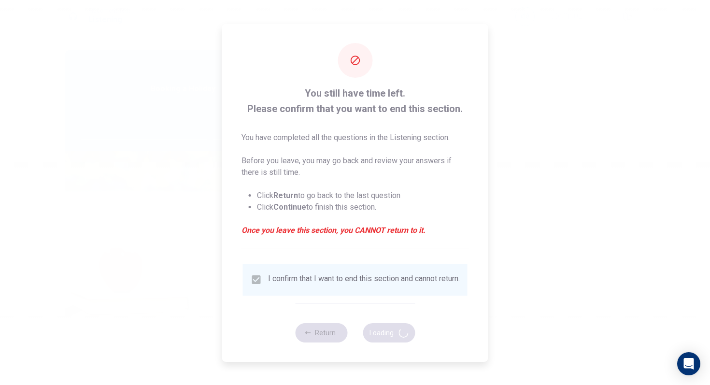
type input "75"
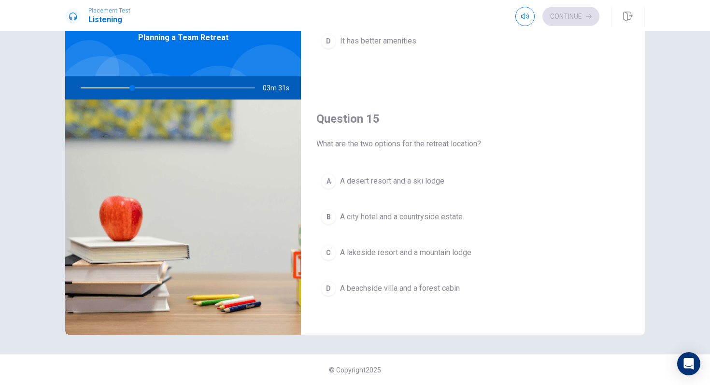
scroll to position [901, 0]
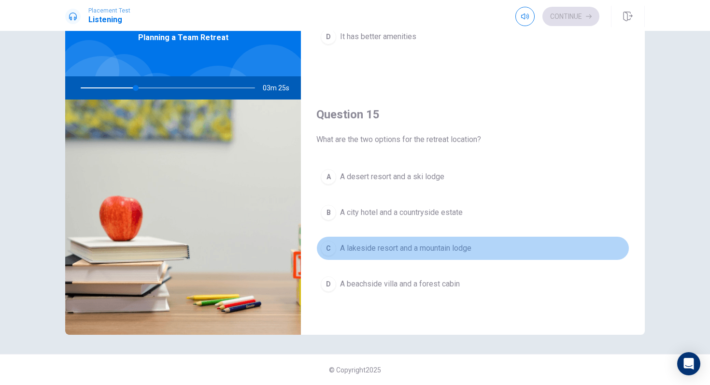
click at [413, 251] on span "A lakeside resort and a mountain lodge" at bounding box center [405, 249] width 131 height 12
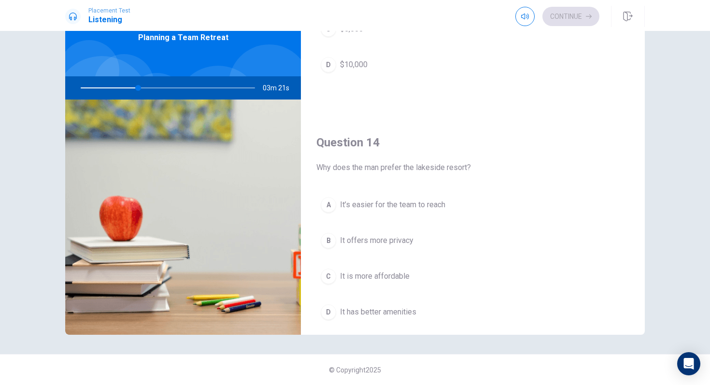
scroll to position [625, 0]
click at [388, 214] on button "A It’s easier for the team to reach" at bounding box center [472, 206] width 313 height 24
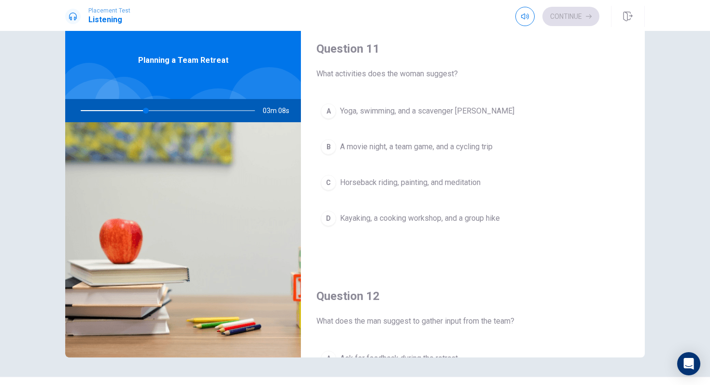
scroll to position [28, 0]
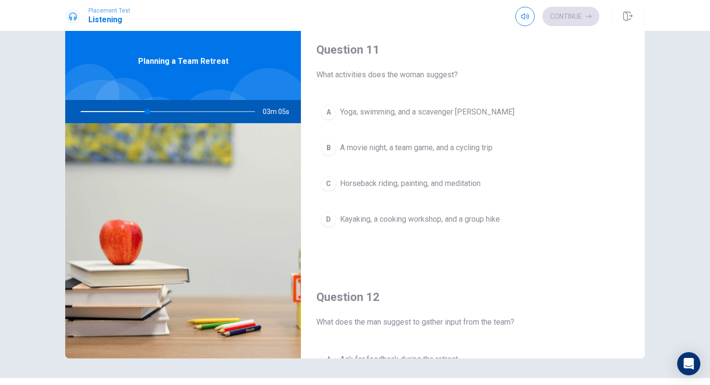
click at [365, 226] on button "D Kayaking, a cooking workshop, and a group hike" at bounding box center [472, 219] width 313 height 24
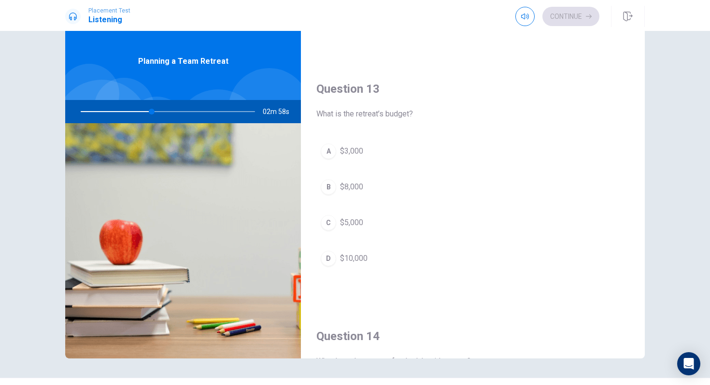
scroll to position [448, 0]
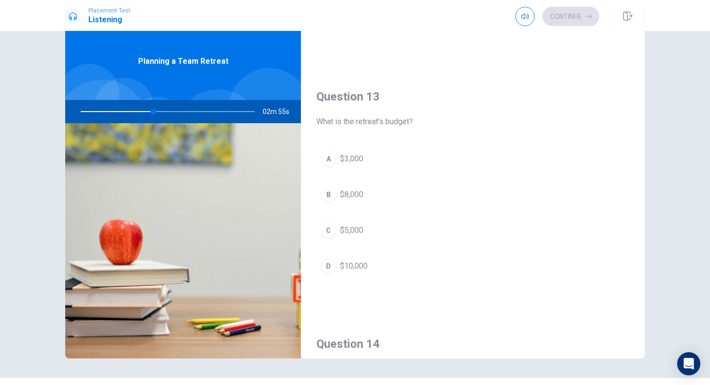
click at [334, 229] on div "C" at bounding box center [328, 230] width 15 height 15
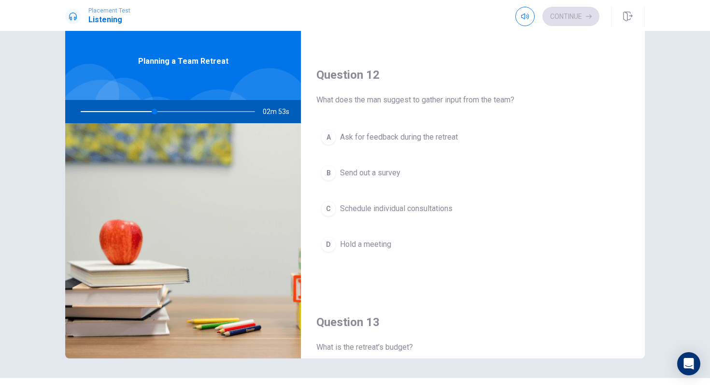
scroll to position [221, 0]
click at [393, 186] on button "B Send out a survey" at bounding box center [472, 174] width 313 height 24
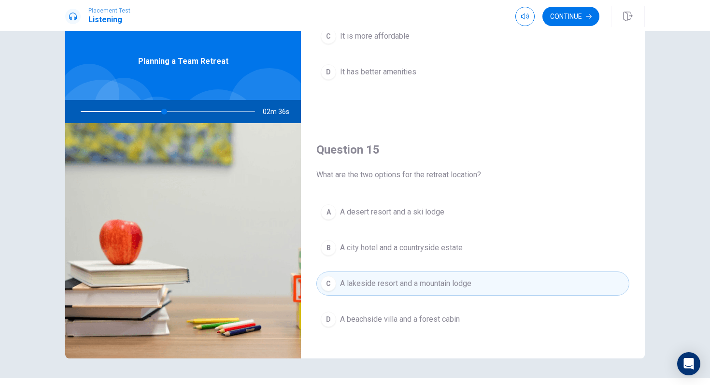
scroll to position [889, 0]
click at [566, 16] on button "Continue" at bounding box center [571, 16] width 57 height 19
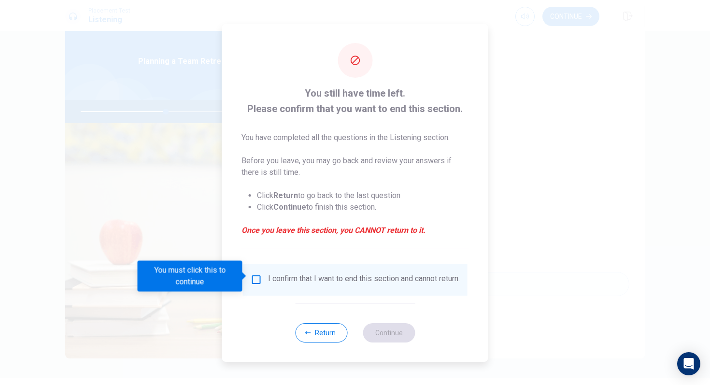
click at [260, 274] on input "You must click this to continue" at bounding box center [257, 280] width 12 height 12
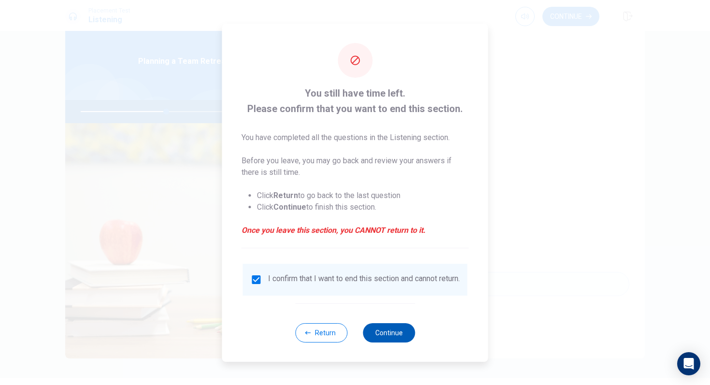
click at [400, 322] on button "Continue" at bounding box center [389, 332] width 52 height 19
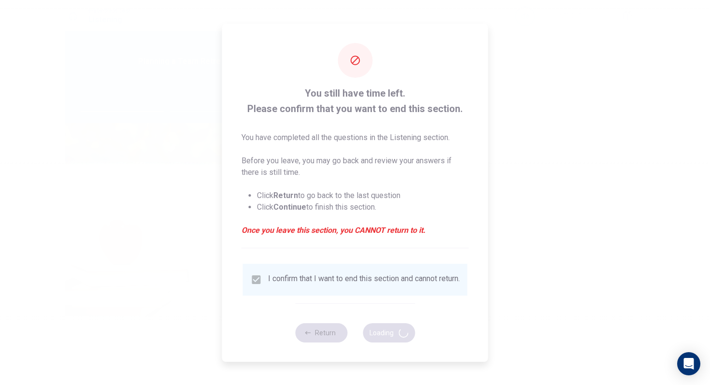
type input "50"
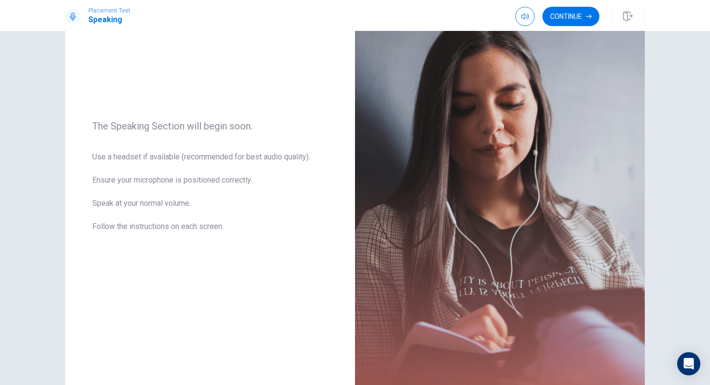
scroll to position [137, 0]
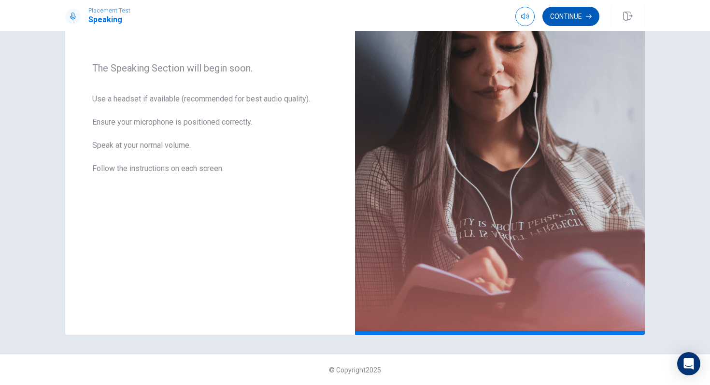
click at [578, 19] on button "Continue" at bounding box center [571, 16] width 57 height 19
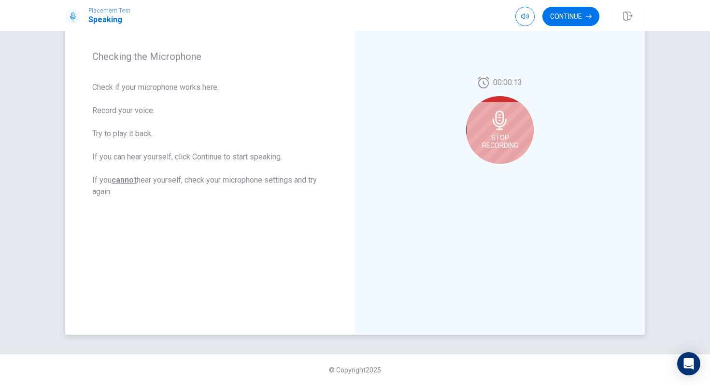
click at [503, 124] on icon at bounding box center [500, 120] width 14 height 19
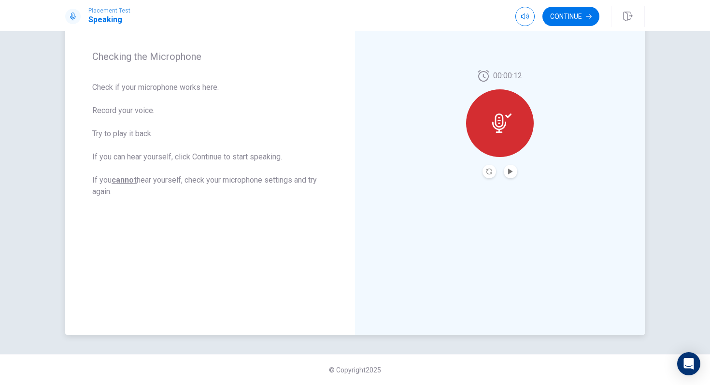
click at [500, 142] on div at bounding box center [500, 123] width 68 height 68
click at [558, 23] on button "Continue" at bounding box center [571, 16] width 57 height 19
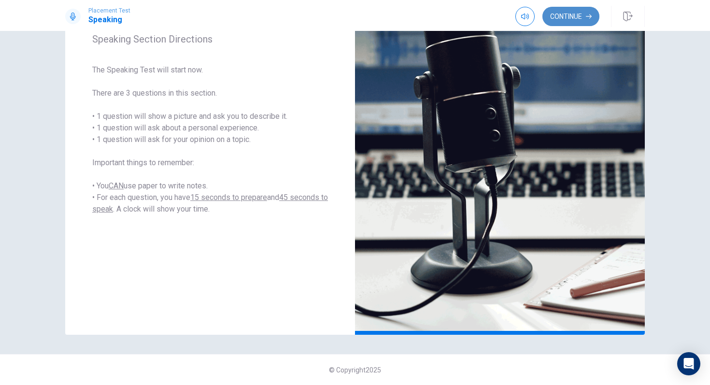
click at [572, 10] on button "Continue" at bounding box center [571, 16] width 57 height 19
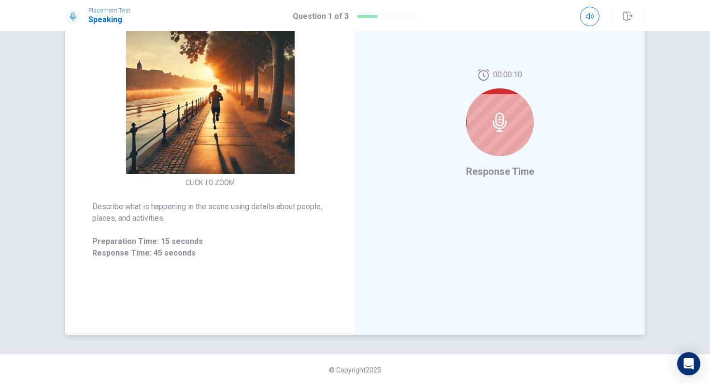
click at [502, 109] on div at bounding box center [500, 122] width 68 height 68
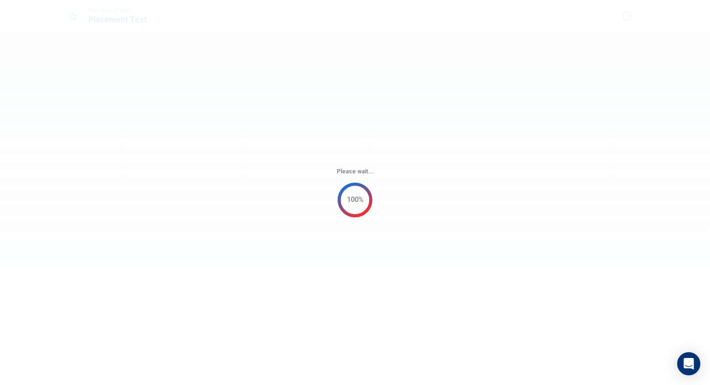
scroll to position [0, 0]
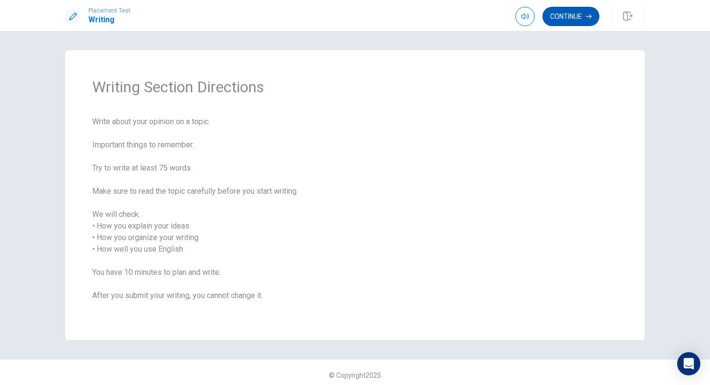
click at [573, 16] on button "Continue" at bounding box center [571, 16] width 57 height 19
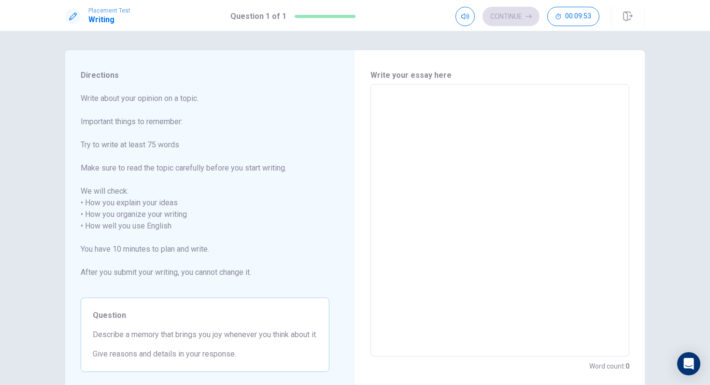
click at [442, 104] on textarea at bounding box center [499, 220] width 245 height 257
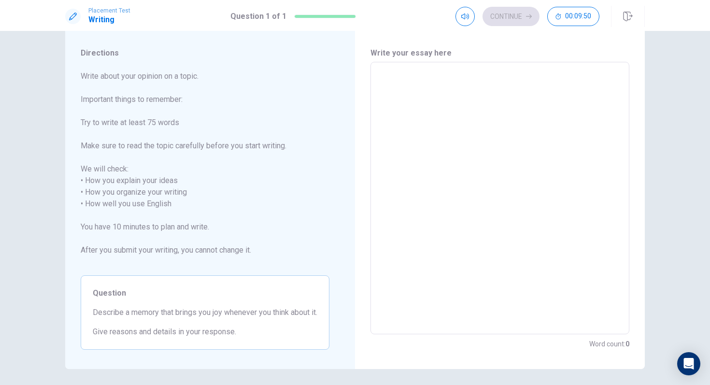
scroll to position [7, 0]
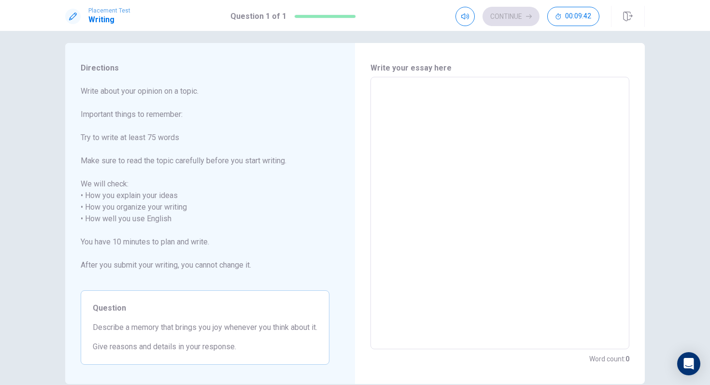
type textarea "O"
type textarea "x"
type textarea "On"
type textarea "x"
type textarea "One"
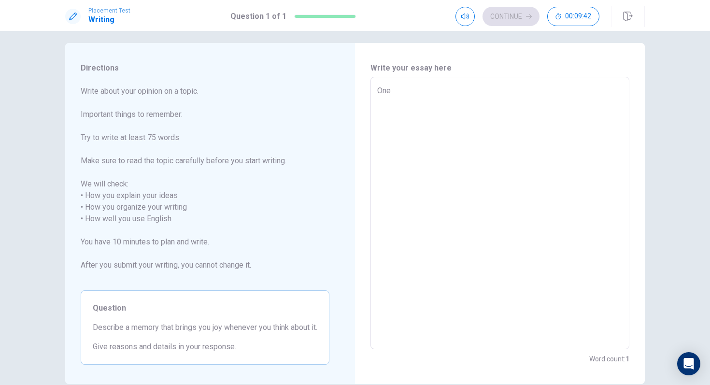
type textarea "x"
type textarea "One"
type textarea "x"
type textarea "One o"
type textarea "x"
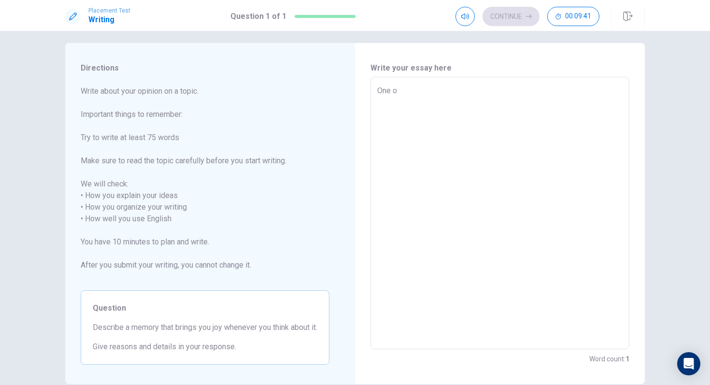
type textarea "One of"
type textarea "x"
type textarea "One of"
type textarea "x"
type textarea "One of m"
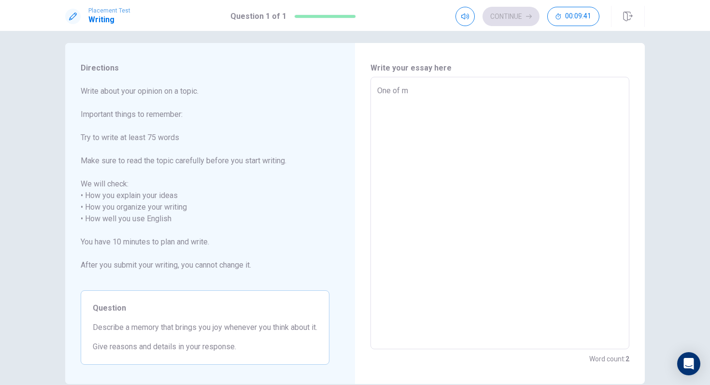
type textarea "x"
type textarea "One of my"
type textarea "x"
type textarea "One of my"
type textarea "x"
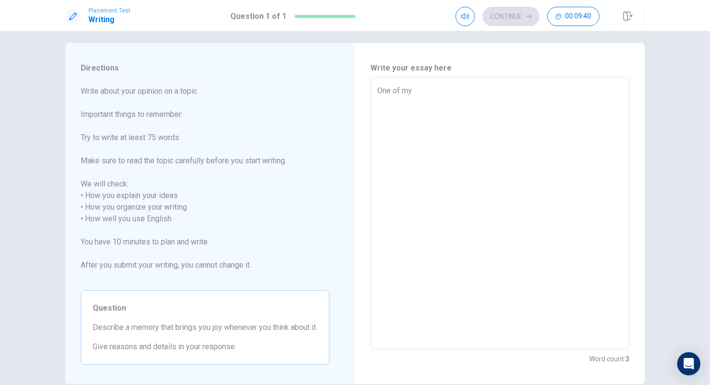
type textarea "One of my f"
type textarea "x"
type textarea "One of my fa"
type textarea "x"
type textarea "One of my fav"
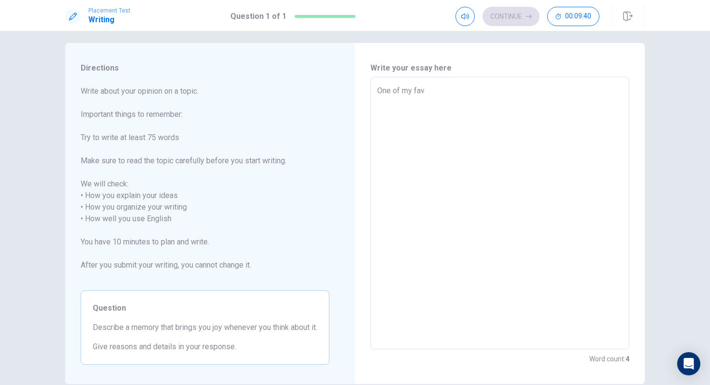
type textarea "x"
type textarea "One of my favo"
type textarea "x"
type textarea "One of my favor"
type textarea "x"
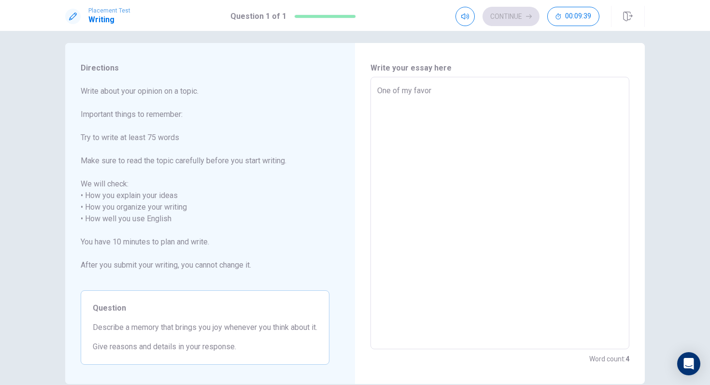
type textarea "One of my favori"
type textarea "x"
type textarea "One of my favorit"
type textarea "x"
type textarea "One of my favorite"
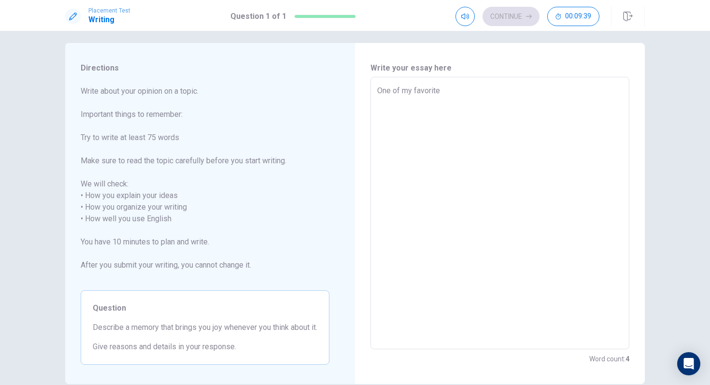
type textarea "x"
type textarea "One of my favorite"
type textarea "x"
type textarea "One of my favorite m"
type textarea "x"
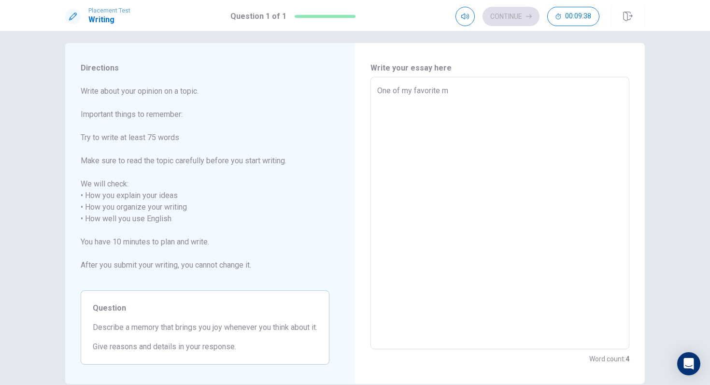
type textarea "One of my favorite me"
type textarea "x"
type textarea "One of my favorite mem"
type textarea "x"
type textarea "One of my favorite memo"
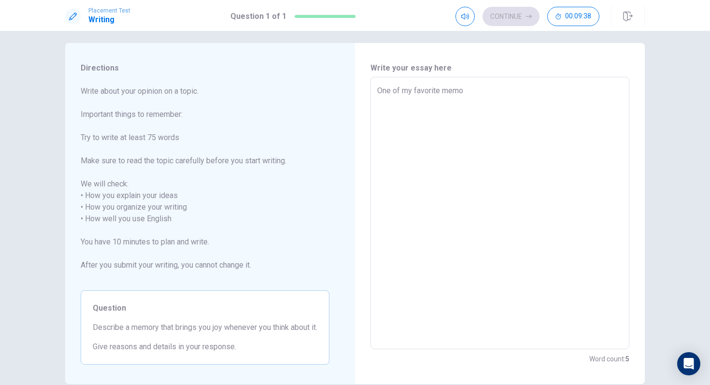
type textarea "x"
type textarea "One of my favorite memor"
type textarea "x"
type textarea "One of my favorite memori"
type textarea "x"
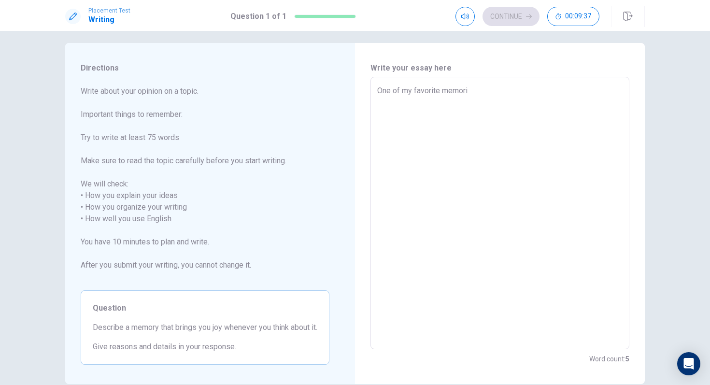
type textarea "One of my favorite memorie"
type textarea "x"
type textarea "One of my favorite memories"
type textarea "x"
type textarea "One of my favorite memories"
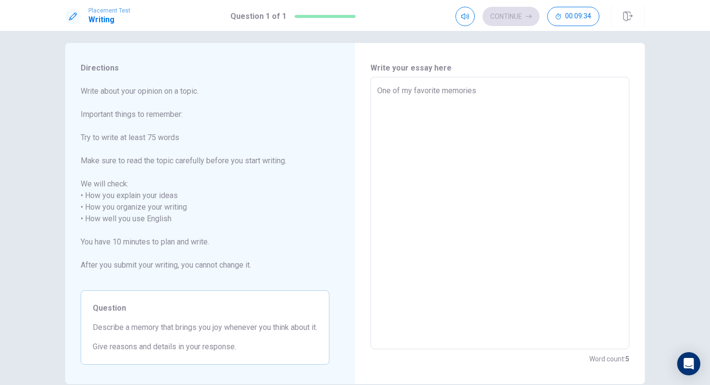
type textarea "x"
type textarea "One of my favorite memories i"
type textarea "x"
type textarea "One of my favorite memories is"
type textarea "x"
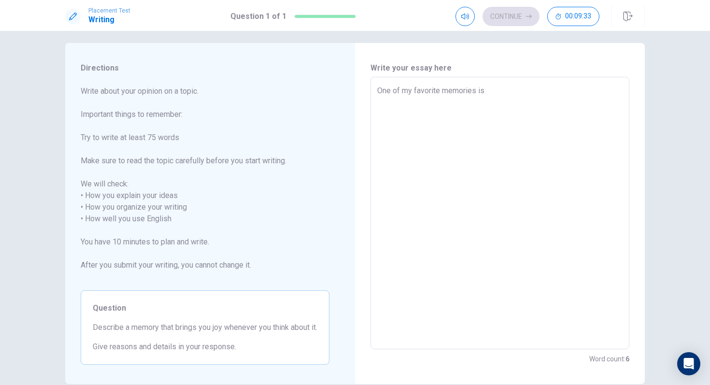
type textarea "One of my favorite memories is"
type textarea "x"
type textarea "One of my favorite memories is t"
type textarea "x"
type textarea "One of my favorite memories is th"
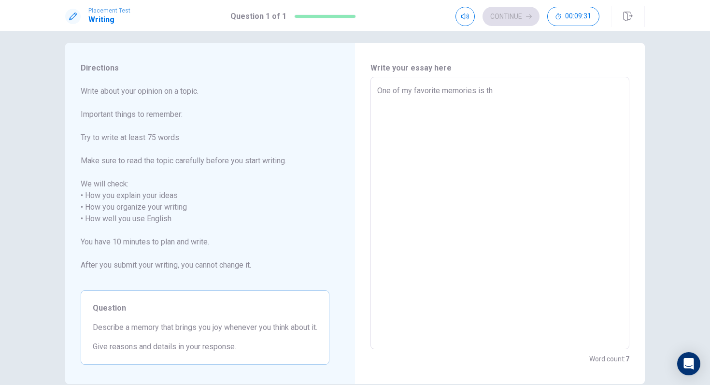
type textarea "x"
type textarea "One of my favorite memories is the"
type textarea "x"
type textarea "One of my favorite memories is the"
type textarea "x"
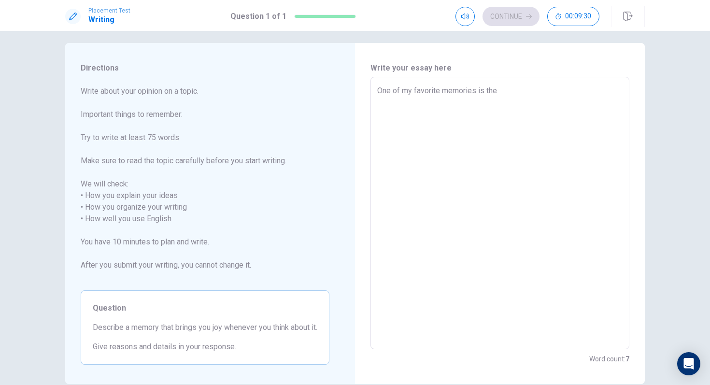
type textarea "One of my favorite memories is the t"
type textarea "x"
type textarea "One of my favorite memories is the ti"
type textarea "x"
type textarea "One of my favorite memories is the [PERSON_NAME]"
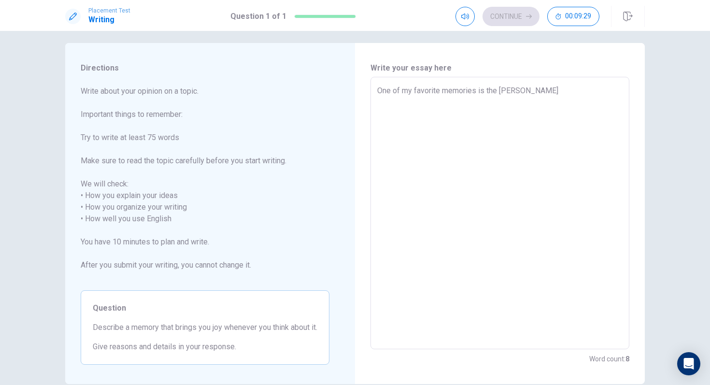
type textarea "x"
type textarea "One of my favorite memories is the time"
type textarea "x"
type textarea "One of my favorite memories is the time"
type textarea "x"
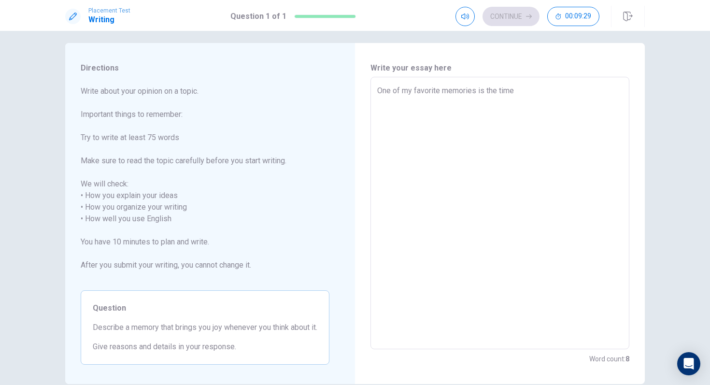
type textarea "One of my favorite memories is the time w"
type textarea "x"
type textarea "One of my favorite memories is the time wh"
type textarea "x"
type textarea "One of my favorite memories is the time whe"
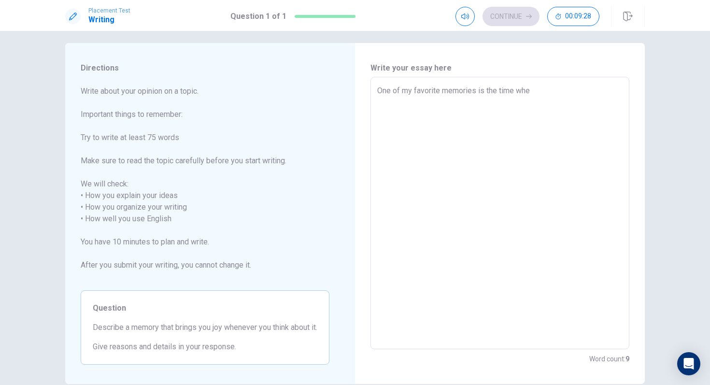
type textarea "x"
type textarea "One of my favorite memories is the time when"
type textarea "x"
type textarea "One of my favorite memories is the time when"
type textarea "x"
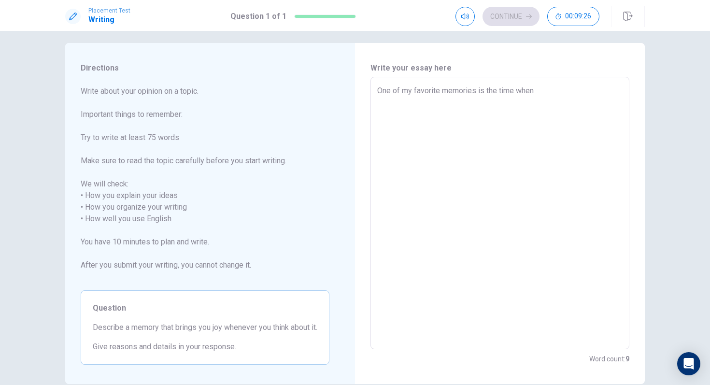
type textarea "One of my favorite memories is the time when I"
type textarea "x"
type textarea "One of my favorite memories is the time when I"
type textarea "x"
type textarea "One of my favorite memories is the time when I a"
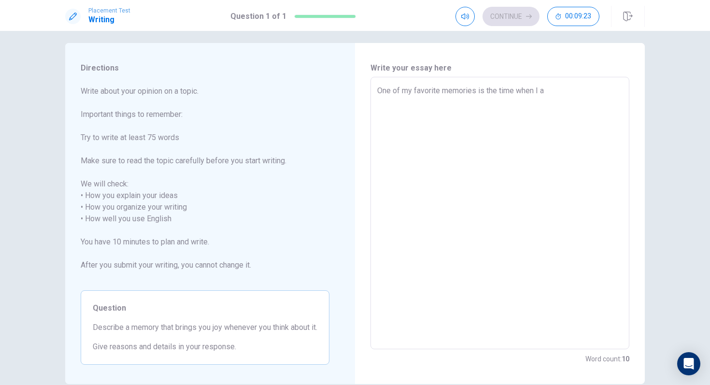
type textarea "x"
type textarea "One of my favorite memories is the time when I ar"
type textarea "x"
type textarea "One of my favorite memories is the time when I arr"
type textarea "x"
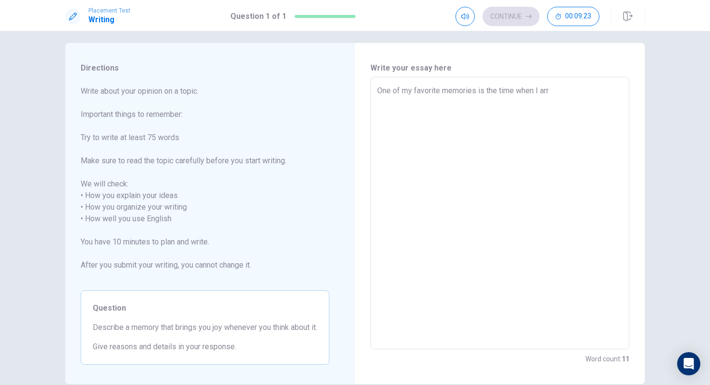
type textarea "One of my favorite memories is the time when I arri"
type textarea "x"
type textarea "One of my favorite memories is the time when I arriv"
type textarea "x"
type textarea "One of my favorite memories is the time when I arrive"
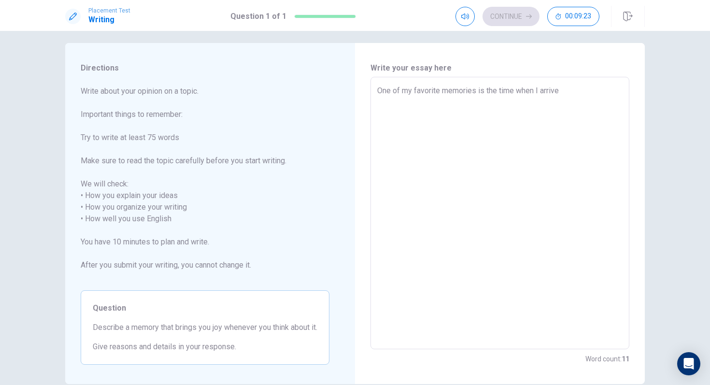
type textarea "x"
type textarea "One of my favorite memories is the time when I arrived"
type textarea "x"
type textarea "One of my favorite memories is the time when I arrived"
type textarea "x"
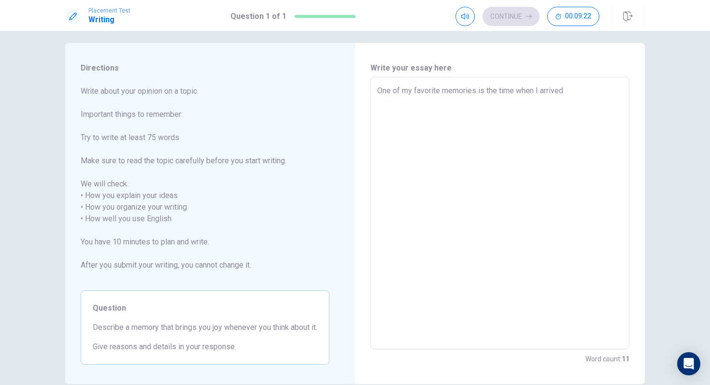
type textarea "One of my favorite memories is the time when I arrived t"
type textarea "x"
type textarea "One of my favorite memories is the time when I arrived to"
type textarea "x"
type textarea "One of my favorite memories is the time when I arrived to"
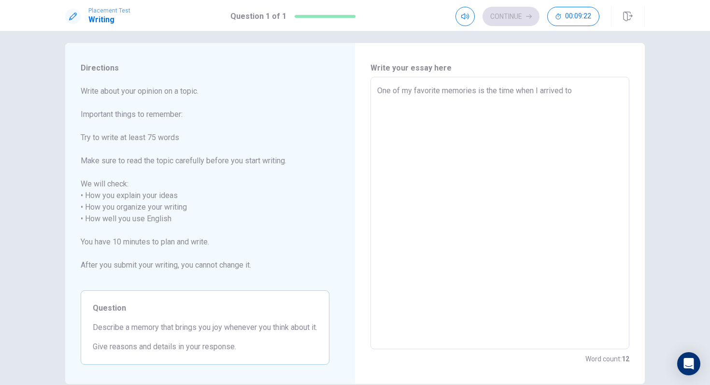
type textarea "x"
type textarea "One of my favorite memories is the time when I arrived to W"
type textarea "x"
type textarea "One of my favorite memories is the time when I arrived to [GEOGRAPHIC_DATA]"
type textarea "x"
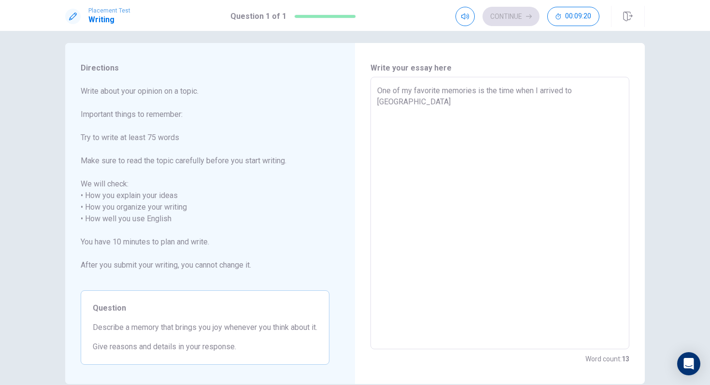
type textarea "One of my favorite memories is the time when I arrived to [GEOGRAPHIC_DATA]"
type textarea "x"
type textarea "One of my favorite memories is the time when I arrived to [GEOGRAPHIC_DATA]"
type textarea "x"
type textarea "One of my favorite memories is the time when I arrived to [GEOGRAPHIC_DATA]"
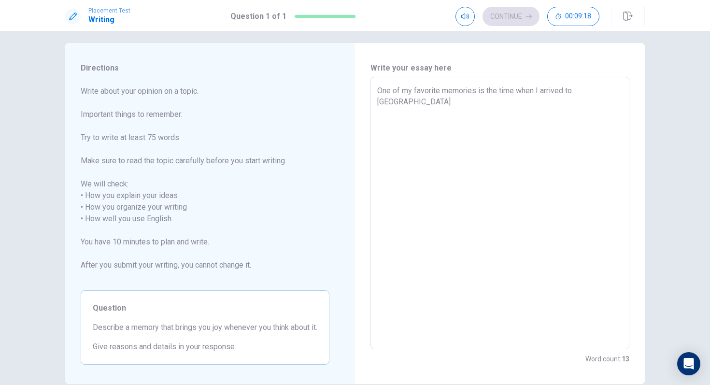
type textarea "x"
type textarea "One of my favorite memories is the time when I arrived to [GEOGRAPHIC_DATA]"
type textarea "x"
type textarea "One of my favorite memories is the time when I arrived to [GEOGRAPHIC_DATA]"
type textarea "x"
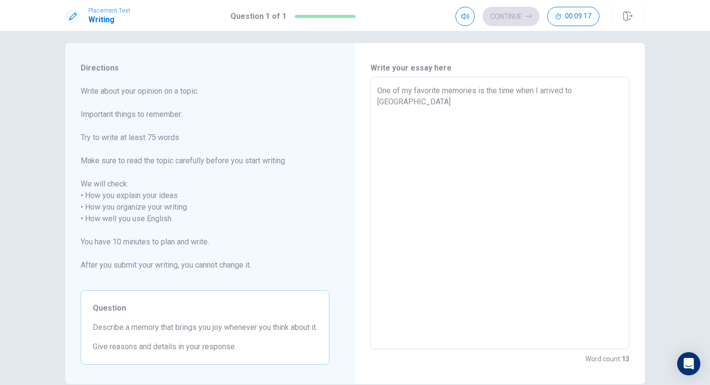
type textarea "One of my favorite memories is the time when I arrived to [GEOGRAPHIC_DATA]"
type textarea "x"
type textarea "One of my favorite memories is the time when I arrived to [GEOGRAPHIC_DATA]"
type textarea "x"
type textarea "One of my favorite memories is the time when I arrived to [US_STATE]"
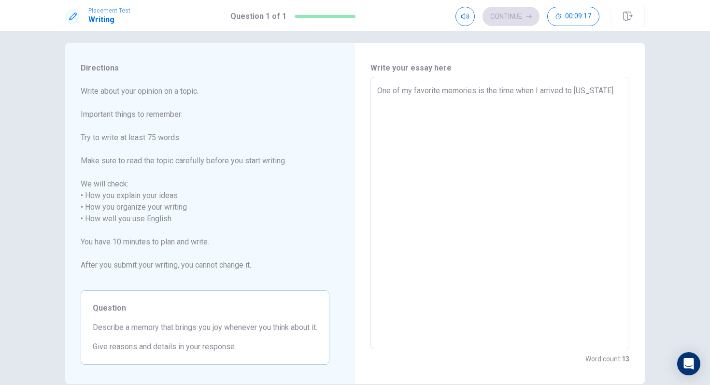
type textarea "x"
type textarea "One of my favorite memories is the time when I arrived to [US_STATE]"
type textarea "x"
type textarea "One of my favorite memories is the time when I arrived to [US_STATE][GEOGRAPHIC…"
type textarea "x"
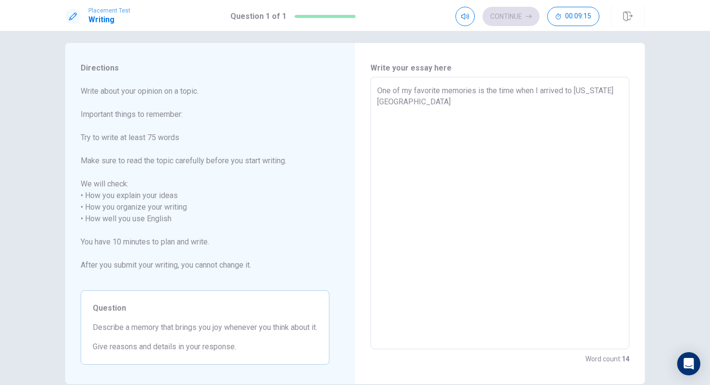
type textarea "One of my favorite memories is the time when I arrived to [US_STATE][GEOGRAPHIC…"
type textarea "x"
type textarea "One of my favorite memories is the time when I arrived to [US_STATE][GEOGRAPHIC…"
type textarea "x"
type textarea "One of my favorite memories is the time when I arrived to [US_STATE][GEOGRAPHIC…"
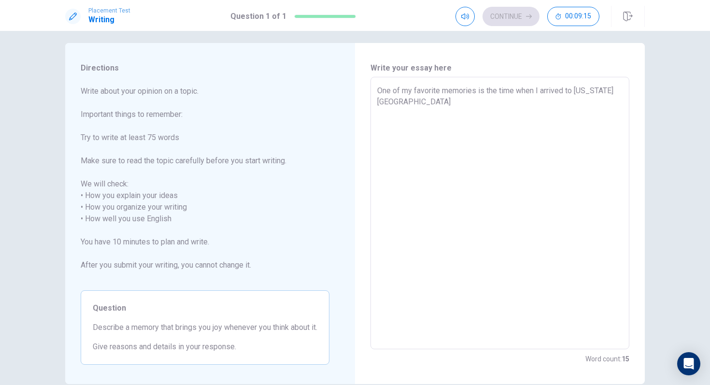
type textarea "x"
type textarea "One of my favorite memories is the time when I arrived to [US_STATE][GEOGRAPHIC…"
type textarea "x"
type textarea "One of my favorite memories is the time when I arrived to [US_STATE][GEOGRAPHIC…"
type textarea "x"
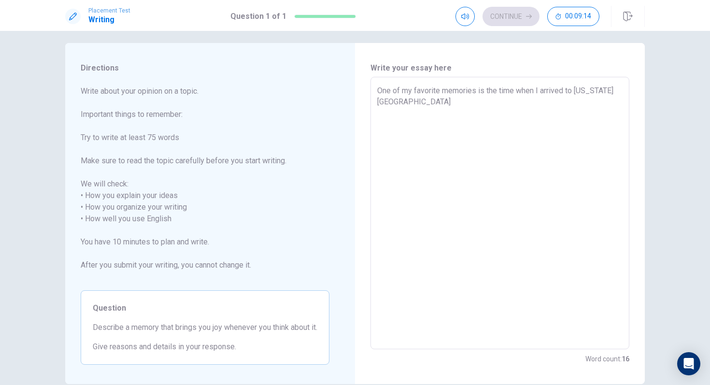
type textarea "One of my favorite memories is the time when I arrived to [US_STATE][GEOGRAPHIC…"
type textarea "x"
type textarea "One of my favorite memories is the time when I arrived to [US_STATE][GEOGRAPHIC…"
type textarea "x"
type textarea "One of my favorite memories is the time when I arrived to [US_STATE][GEOGRAPHIC…"
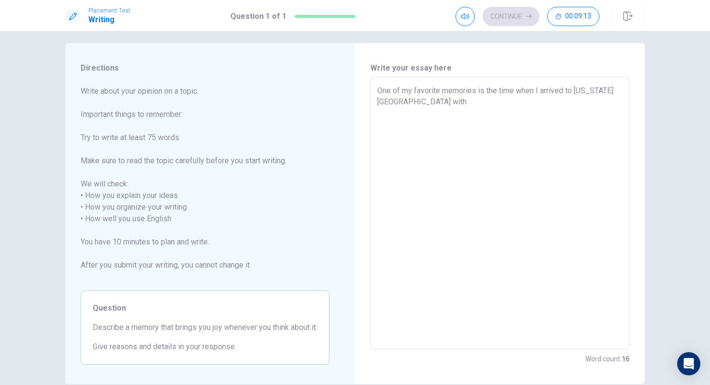
type textarea "x"
type textarea "One of my favorite memories is the time when I arrived to [US_STATE][GEOGRAPHIC…"
type textarea "x"
type textarea "One of my favorite memories is the time when I arrived to [US_STATE][GEOGRAPHIC…"
type textarea "x"
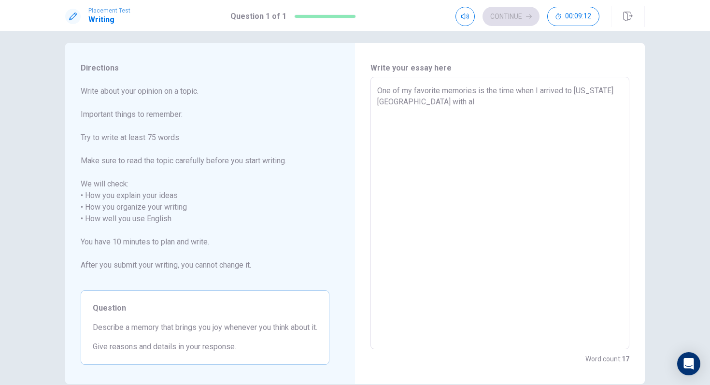
type textarea "One of my favorite memories is the time when I arrived to [US_STATE][GEOGRAPHIC…"
type textarea "x"
type textarea "One of my favorite memories is the time when I arrived to [US_STATE][GEOGRAPHIC…"
type textarea "x"
type textarea "One of my favorite memories is the time when I arrived to [US_STATE][GEOGRAPHIC…"
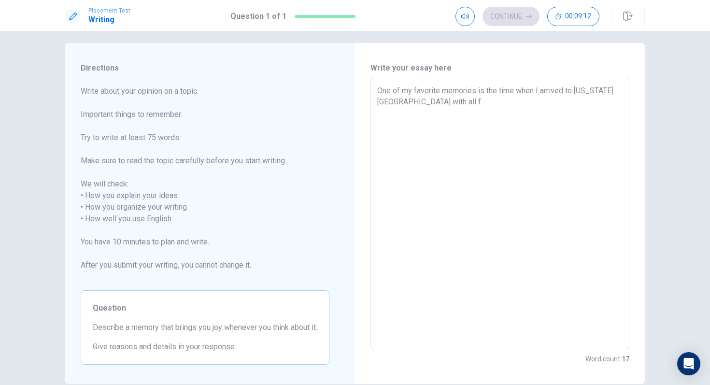
type textarea "x"
type textarea "One of my favorite memories is the time when I arrived to [US_STATE][GEOGRAPHIC…"
type textarea "x"
type textarea "One of my favorite memories is the time when I arrived to [US_STATE][GEOGRAPHIC…"
type textarea "x"
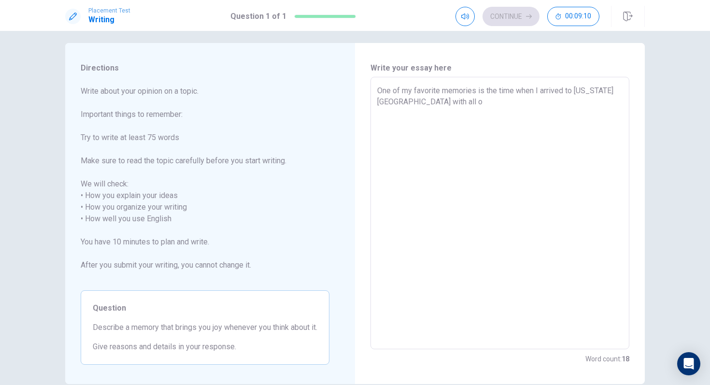
type textarea "One of my favorite memories is the time when I arrived to [US_STATE][GEOGRAPHIC…"
type textarea "x"
type textarea "One of my favorite memories is the time when I arrived to [US_STATE][GEOGRAPHIC…"
type textarea "x"
type textarea "One of my favorite memories is the time when I arrived to [US_STATE][GEOGRAPHIC…"
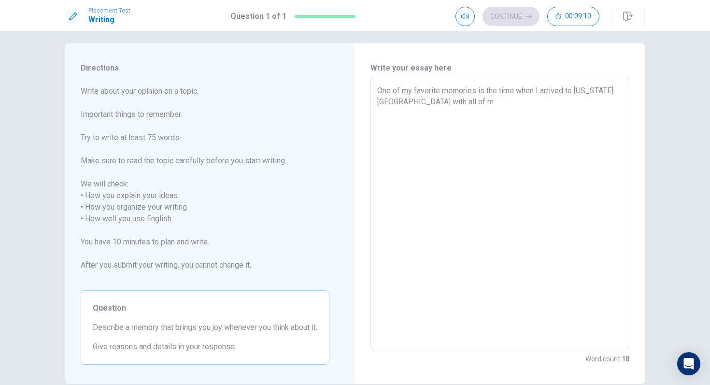
type textarea "x"
type textarea "One of my favorite memories is the time when I arrived to [US_STATE][GEOGRAPHIC…"
type textarea "x"
type textarea "One of my favorite memories is the time when I arrived to [US_STATE][GEOGRAPHIC…"
type textarea "x"
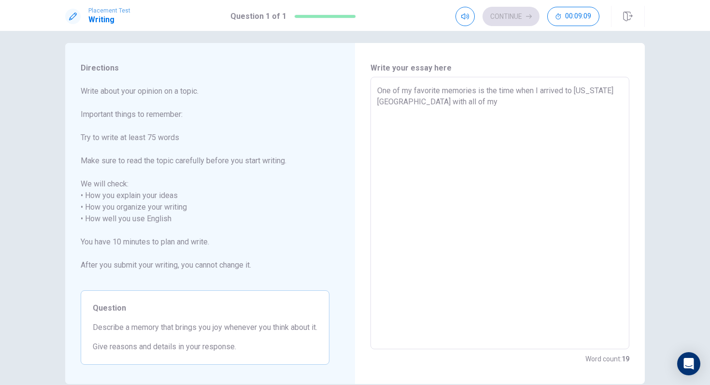
type textarea "One of my favorite memories is the time when I arrived to [US_STATE][GEOGRAPHIC…"
type textarea "x"
type textarea "One of my favorite memories is the time when I arrived to [US_STATE][GEOGRAPHIC…"
type textarea "x"
type textarea "One of my favorite memories is the time when I arrived to [US_STATE][GEOGRAPHIC…"
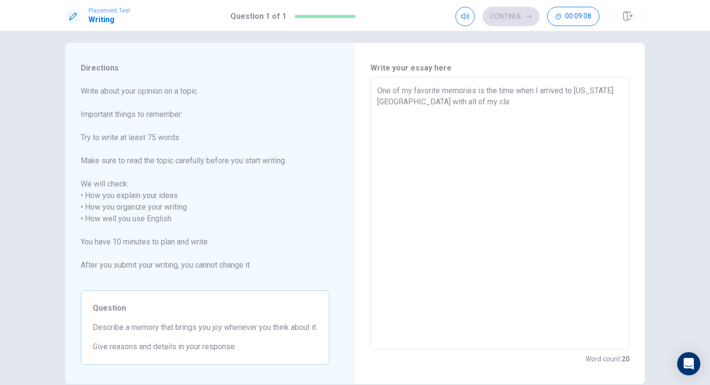
type textarea "x"
type textarea "One of my favorite memories is the time when I arrived to [US_STATE][GEOGRAPHIC…"
type textarea "x"
type textarea "One of my favorite memories is the time when I arrived to [US_STATE][GEOGRAPHIC…"
type textarea "x"
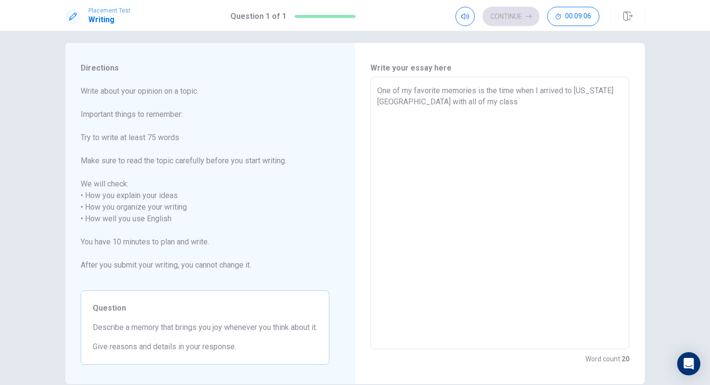
type textarea "One of my favorite memories is the time when I arrived to [US_STATE][GEOGRAPHIC…"
type textarea "x"
type textarea "One of my favorite memories is the time when I arrived to [US_STATE][GEOGRAPHIC…"
type textarea "x"
type textarea "One of my favorite memories is the time when I arrived to [US_STATE][GEOGRAPHIC…"
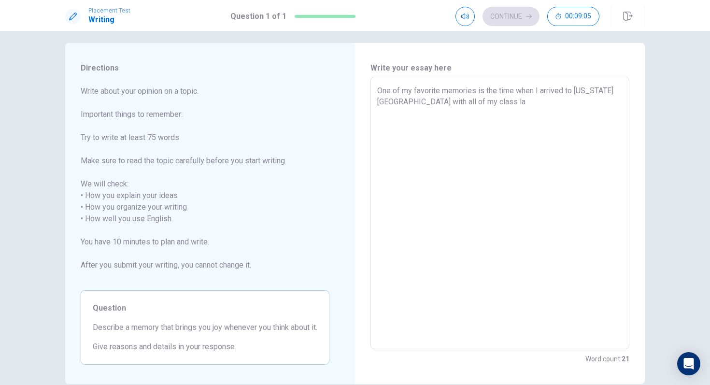
type textarea "x"
type textarea "One of my favorite memories is the time when I arrived to [US_STATE][GEOGRAPHIC…"
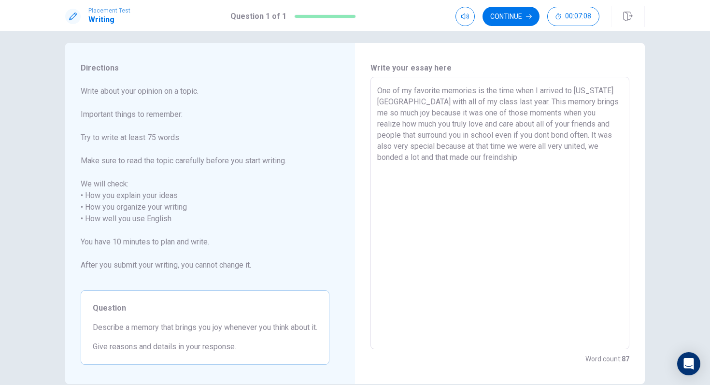
click at [579, 145] on textarea "One of my favorite memories is the time when I arrived to [US_STATE][GEOGRAPHIC…" at bounding box center [499, 213] width 245 height 257
click at [529, 157] on textarea "One of my favorite memories is the time when I arrived to [US_STATE][GEOGRAPHIC…" at bounding box center [499, 213] width 245 height 257
drag, startPoint x: 559, startPoint y: 148, endPoint x: 583, endPoint y: 171, distance: 33.5
click at [579, 171] on textarea "One of my favorite memories is the time when I arrived to [US_STATE][GEOGRAPHIC…" at bounding box center [499, 213] width 245 height 257
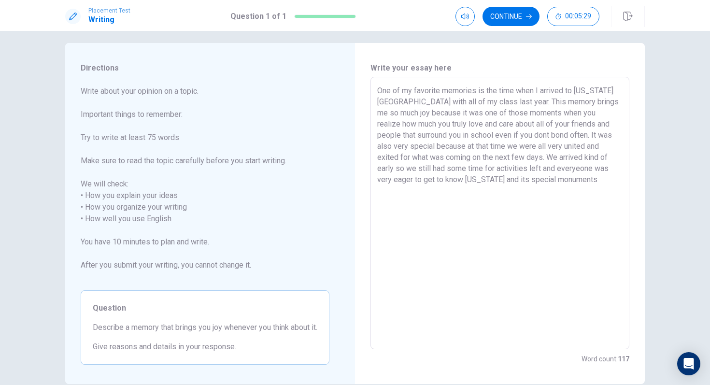
click at [514, 182] on textarea "One of my favorite memories is the time when I arrived to [US_STATE][GEOGRAPHIC…" at bounding box center [499, 213] width 245 height 257
click at [565, 184] on textarea "One of my favorite memories is the time when I arrived to [US_STATE][GEOGRAPHIC…" at bounding box center [499, 213] width 245 height 257
click at [457, 104] on textarea "One of my favorite memories is the time when I arrived to [US_STATE][GEOGRAPHIC…" at bounding box center [499, 213] width 245 height 257
click at [457, 140] on textarea "One of my favorite memories is the time when I arrived to [US_STATE][GEOGRAPHIC…" at bounding box center [499, 213] width 245 height 257
click at [506, 220] on textarea "One of my favorite memories is the time when I arrived to [US_STATE][GEOGRAPHIC…" at bounding box center [499, 213] width 245 height 257
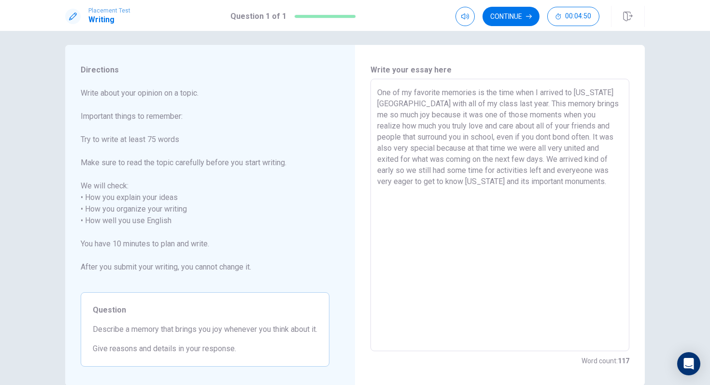
scroll to position [0, 0]
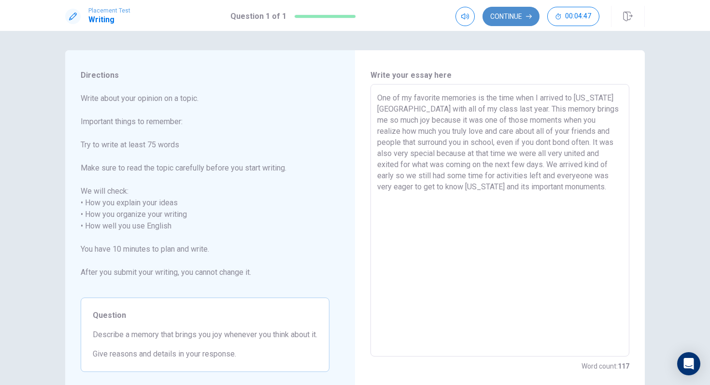
click at [502, 15] on button "Continue" at bounding box center [511, 16] width 57 height 19
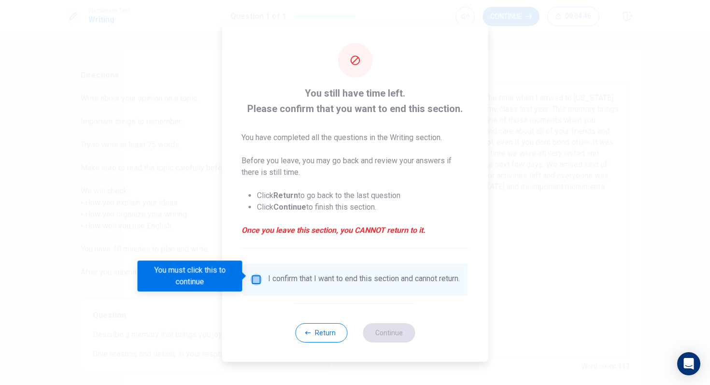
click at [260, 279] on input "You must click this to continue" at bounding box center [257, 280] width 12 height 12
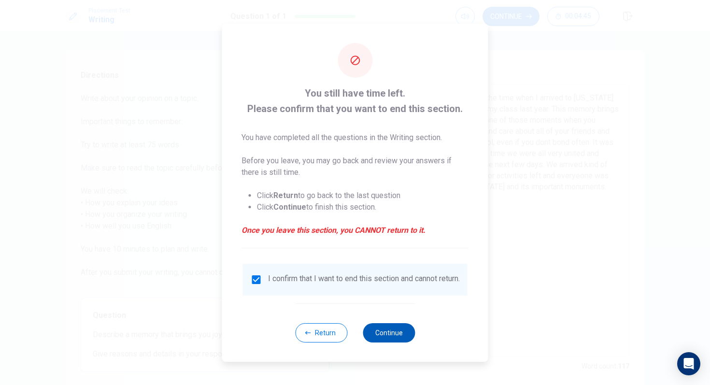
click at [382, 322] on button "Continue" at bounding box center [389, 332] width 52 height 19
